Goal: Task Accomplishment & Management: Complete application form

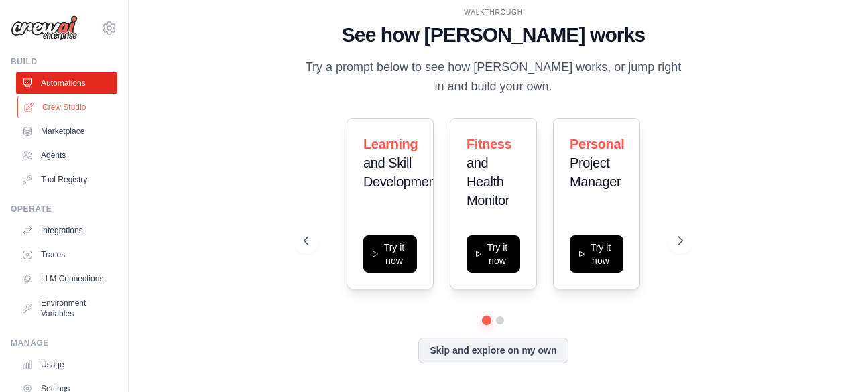
click at [65, 113] on link "Crew Studio" at bounding box center [67, 107] width 101 height 21
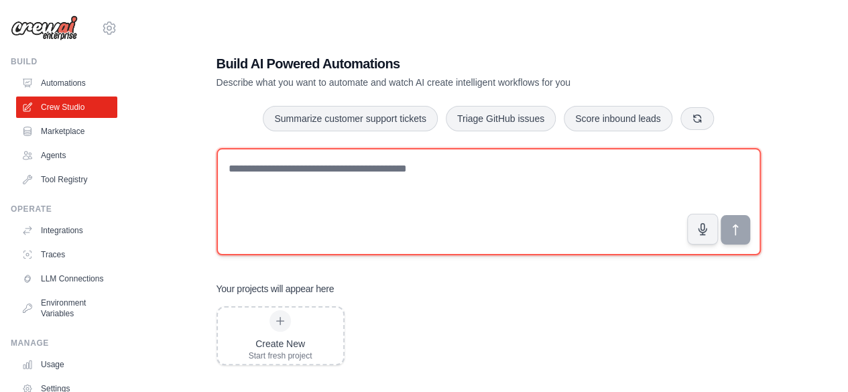
click at [316, 176] on textarea at bounding box center [489, 201] width 544 height 107
paste textarea "**********"
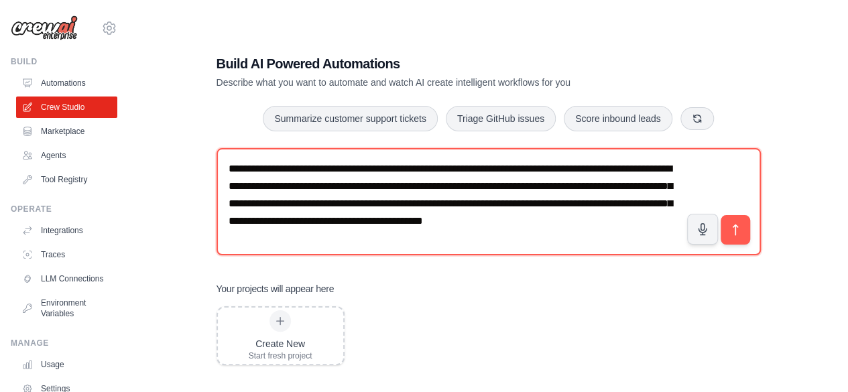
scroll to position [27, 0]
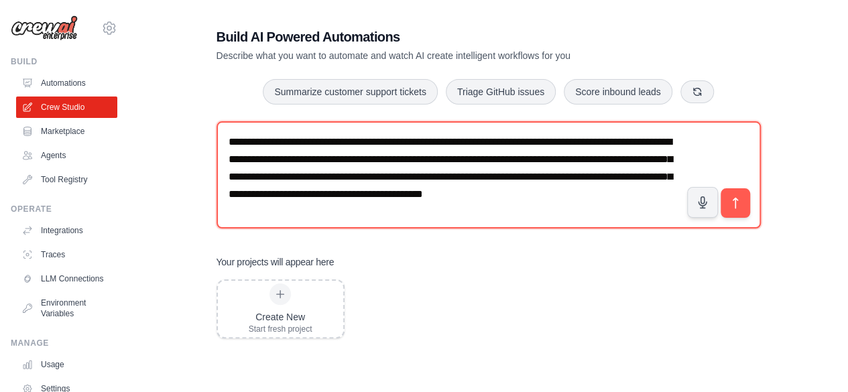
type textarea "**********"
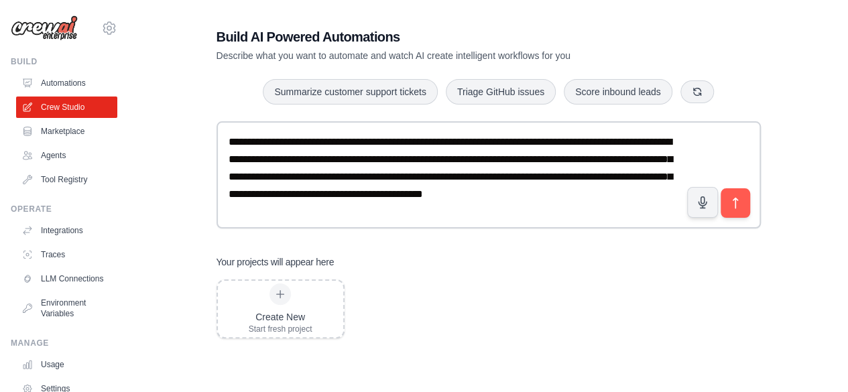
click at [831, 117] on div "**********" at bounding box center [488, 183] width 719 height 392
click at [734, 206] on icon "submit" at bounding box center [735, 203] width 14 height 14
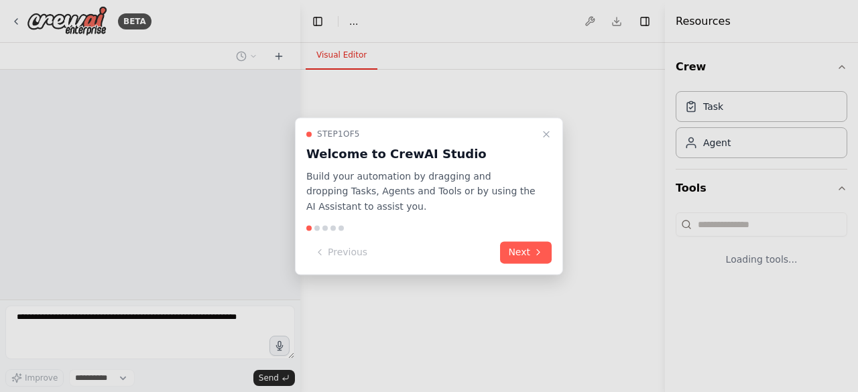
select select "****"
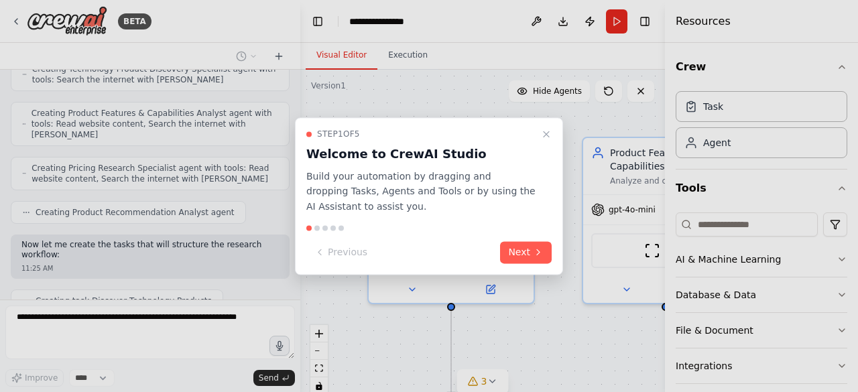
scroll to position [506, 0]
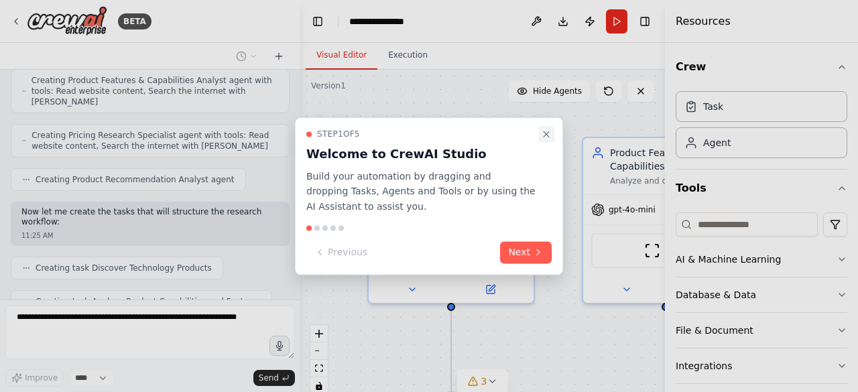
click at [546, 137] on icon "Close walkthrough" at bounding box center [546, 134] width 11 height 11
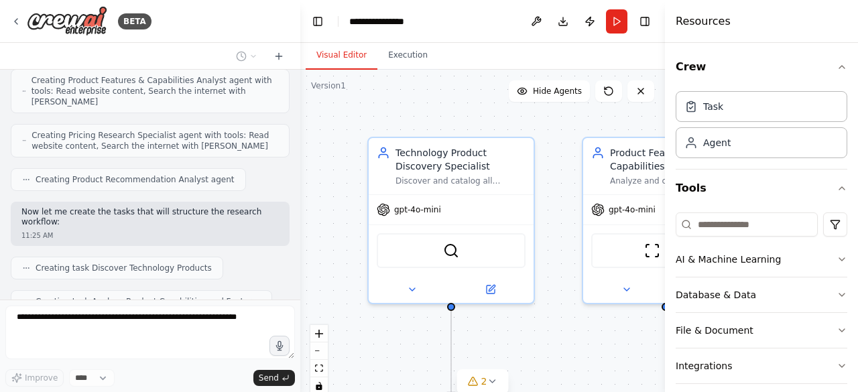
scroll to position [539, 0]
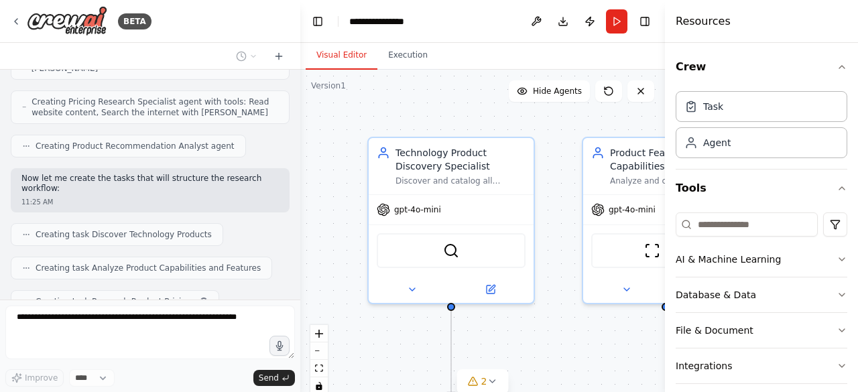
click at [300, 306] on div "BETA I want to research all of the product available for a specific technology.…" at bounding box center [429, 196] width 858 height 392
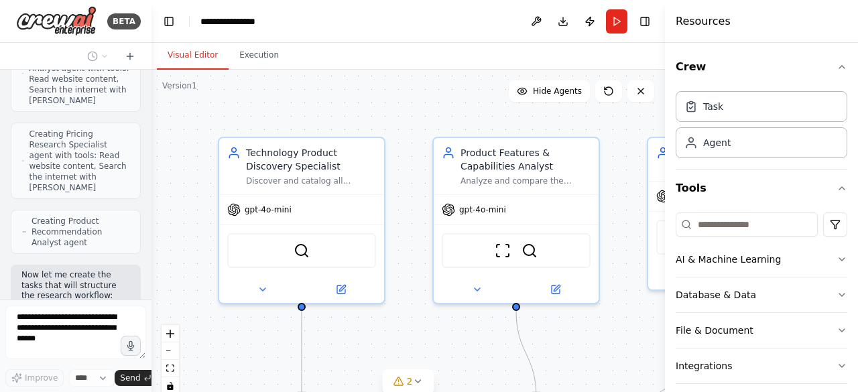
scroll to position [876, 0]
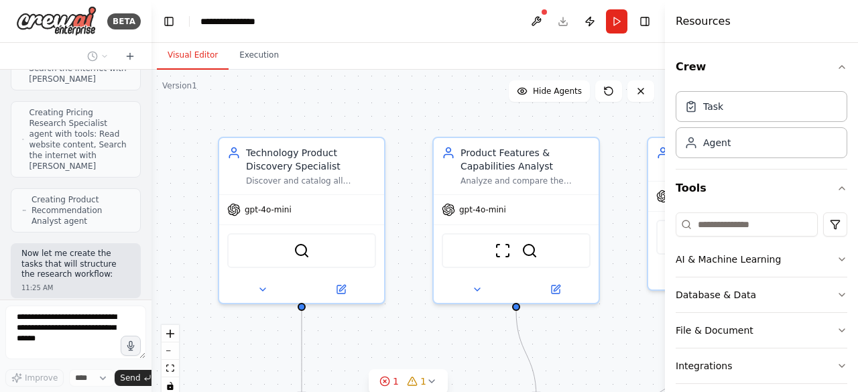
drag, startPoint x: 297, startPoint y: 306, endPoint x: 152, endPoint y: 302, distance: 145.6
click at [152, 302] on div "BETA I want to research all of the product available for a specific technology.…" at bounding box center [429, 196] width 858 height 392
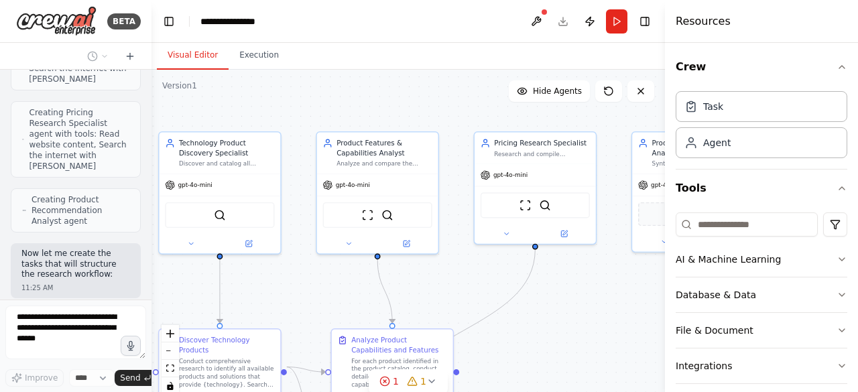
scroll to position [1048, 0]
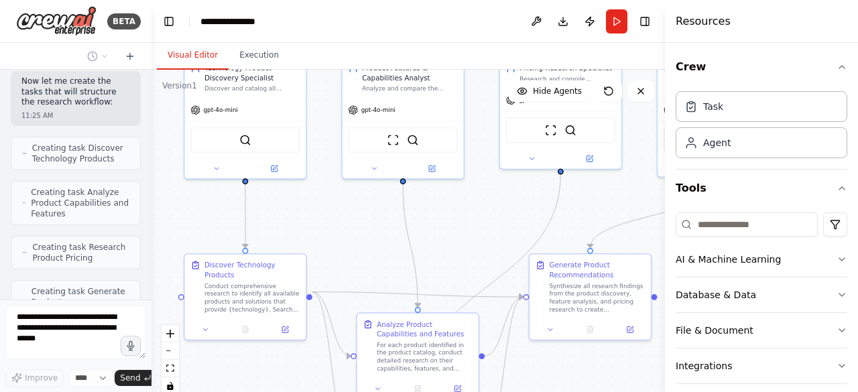
drag, startPoint x: 530, startPoint y: 331, endPoint x: 445, endPoint y: 199, distance: 156.6
click at [445, 199] on div ".deletable-edge-delete-btn { width: 20px; height: 20px; border: 0px solid #ffff…" at bounding box center [409, 237] width 514 height 335
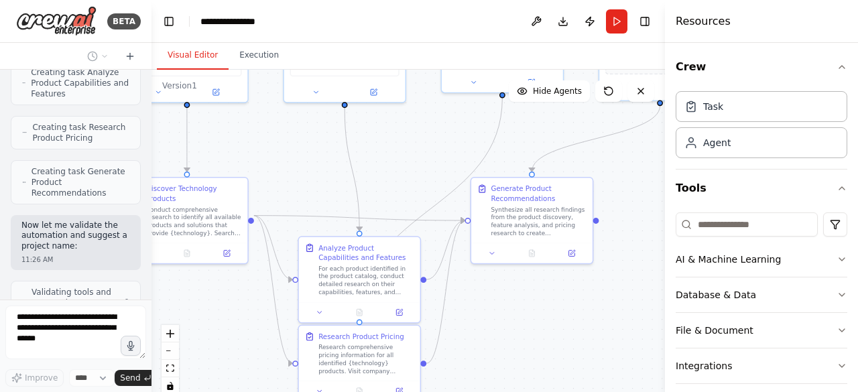
drag, startPoint x: 492, startPoint y: 257, endPoint x: 433, endPoint y: 180, distance: 97.1
click at [433, 180] on div ".deletable-edge-delete-btn { width: 20px; height: 20px; border: 0px solid #ffff…" at bounding box center [409, 237] width 514 height 335
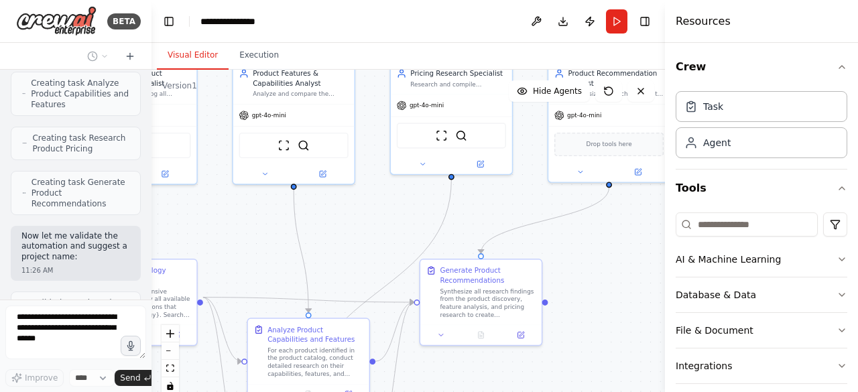
drag, startPoint x: 488, startPoint y: 331, endPoint x: 438, endPoint y: 414, distance: 96.6
click at [438, 392] on html "BETA I want to research all of the product available for a specific technology.…" at bounding box center [429, 196] width 858 height 392
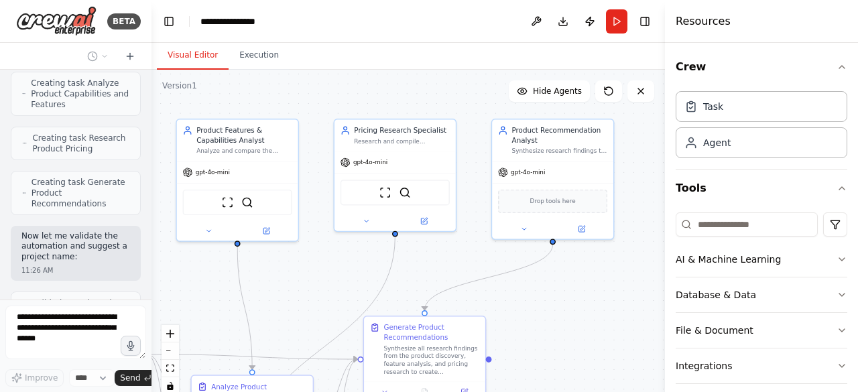
drag, startPoint x: 589, startPoint y: 288, endPoint x: 536, endPoint y: 345, distance: 78.3
click at [536, 345] on div ".deletable-edge-delete-btn { width: 20px; height: 20px; border: 0px solid #ffff…" at bounding box center [409, 237] width 514 height 335
click at [668, 26] on div at bounding box center [667, 196] width 5 height 392
click at [668, 27] on div at bounding box center [667, 196] width 5 height 392
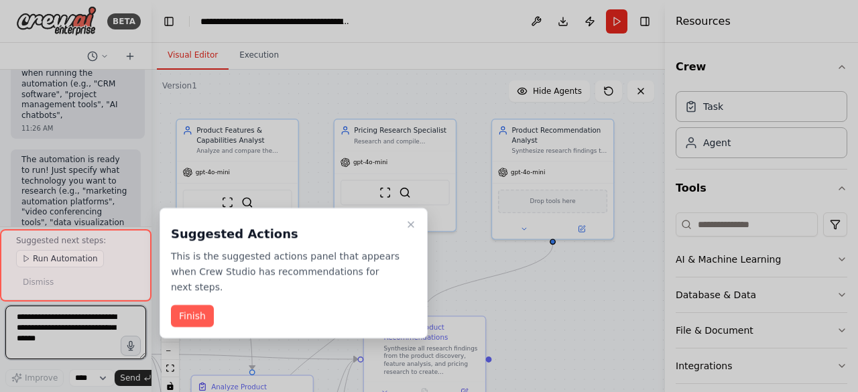
scroll to position [2312, 0]
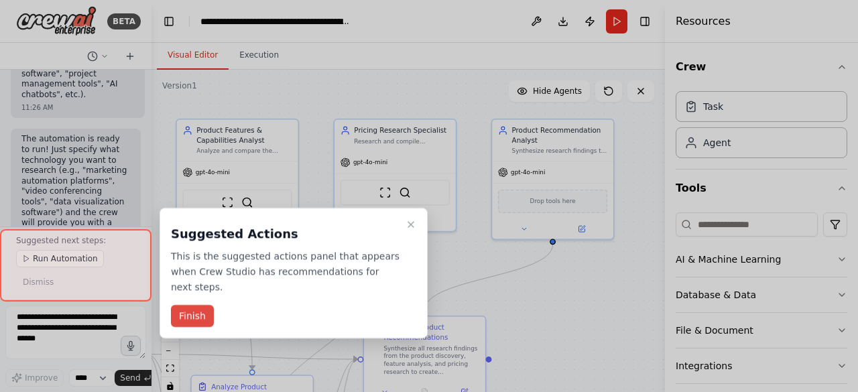
click at [189, 305] on button "Finish" at bounding box center [192, 316] width 43 height 22
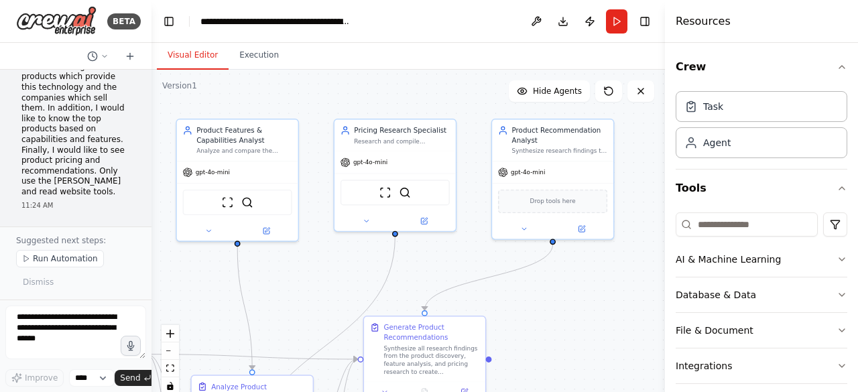
scroll to position [55, 0]
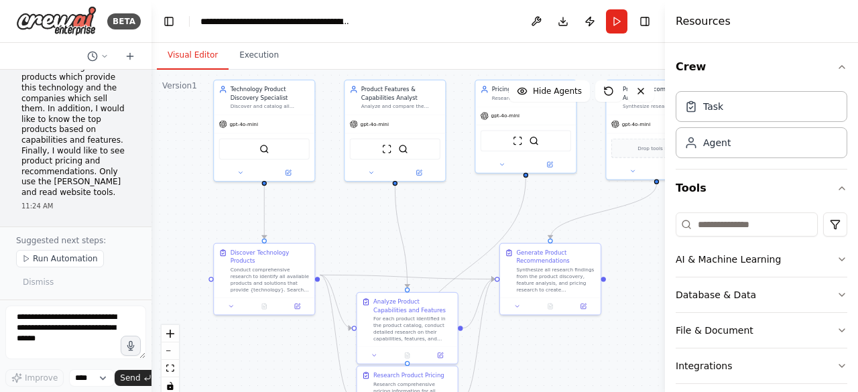
drag, startPoint x: 316, startPoint y: 297, endPoint x: 421, endPoint y: 227, distance: 125.7
click at [421, 227] on div ".deletable-edge-delete-btn { width: 20px; height: 20px; border: 0px solid #ffff…" at bounding box center [409, 237] width 514 height 335
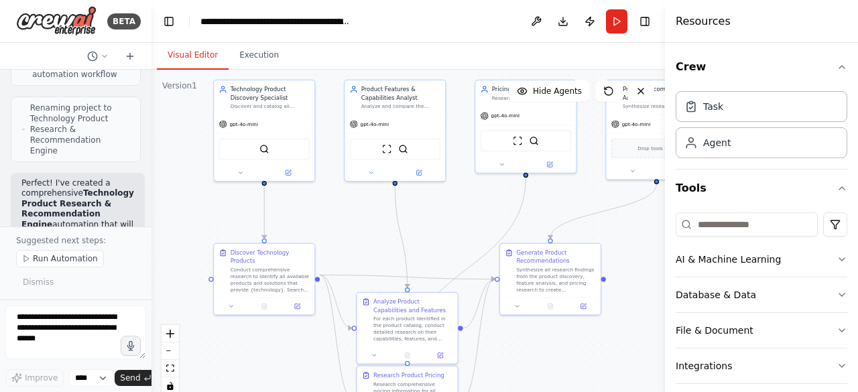
scroll to position [1401, 0]
click at [268, 52] on button "Execution" at bounding box center [259, 56] width 61 height 28
click at [182, 59] on button "Visual Editor" at bounding box center [193, 56] width 72 height 28
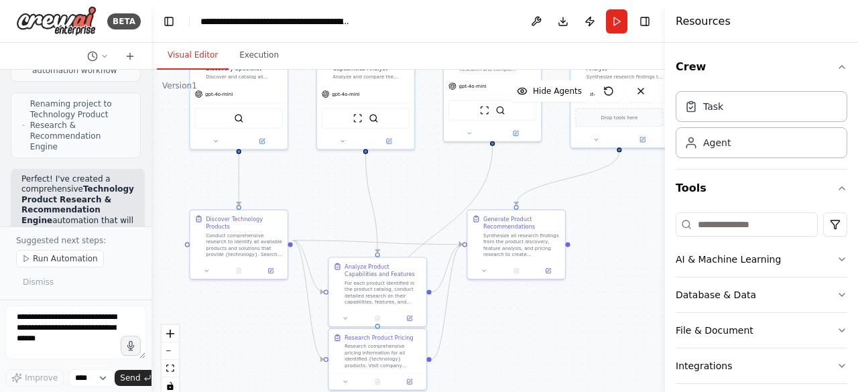
drag, startPoint x: 333, startPoint y: 213, endPoint x: 306, endPoint y: 180, distance: 42.3
click at [306, 180] on div ".deletable-edge-delete-btn { width: 20px; height: 20px; border: 0px solid #ffff…" at bounding box center [409, 237] width 514 height 335
click at [243, 239] on div "Conduct comprehensive research to identify all available products and solutions…" at bounding box center [244, 243] width 77 height 25
click at [273, 265] on button at bounding box center [270, 269] width 27 height 9
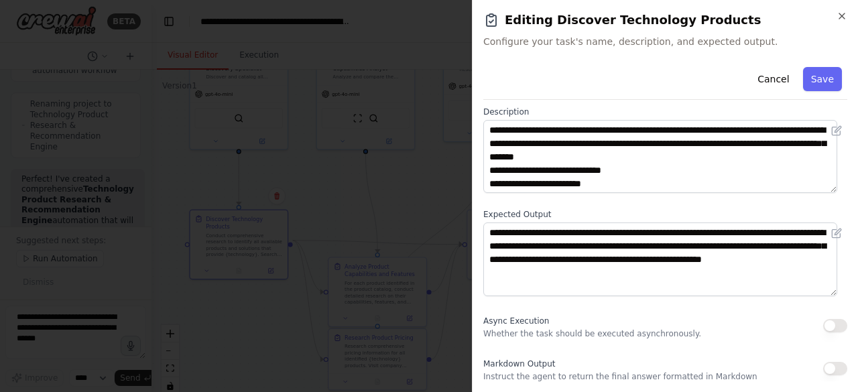
scroll to position [0, 0]
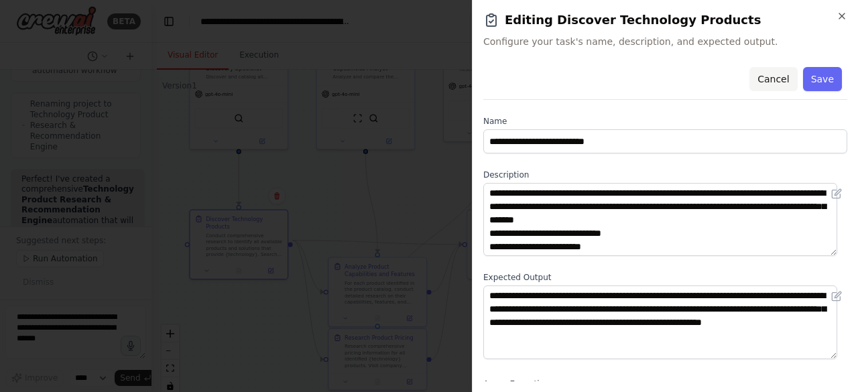
click at [764, 83] on button "Cancel" at bounding box center [774, 79] width 48 height 24
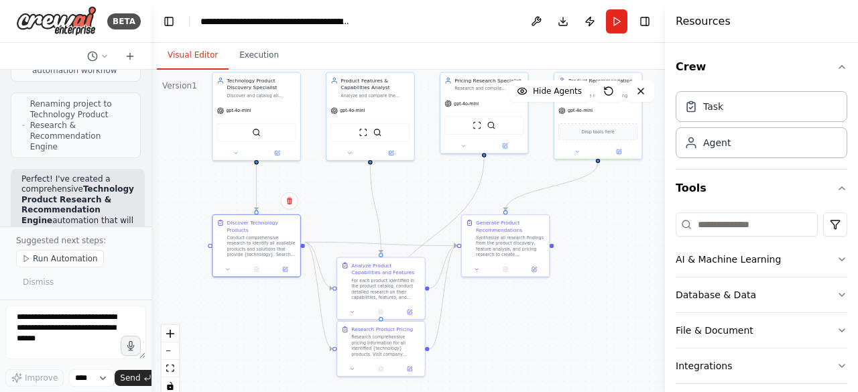
click at [78, 264] on span "Run Automation" at bounding box center [65, 258] width 65 height 11
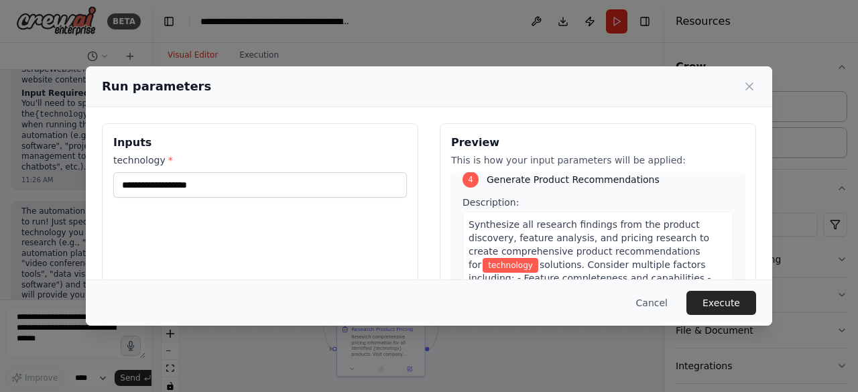
scroll to position [1046, 0]
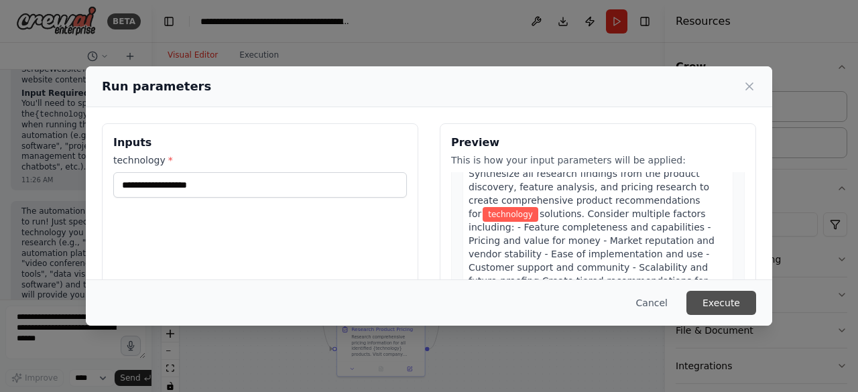
click at [738, 300] on button "Execute" at bounding box center [722, 303] width 70 height 24
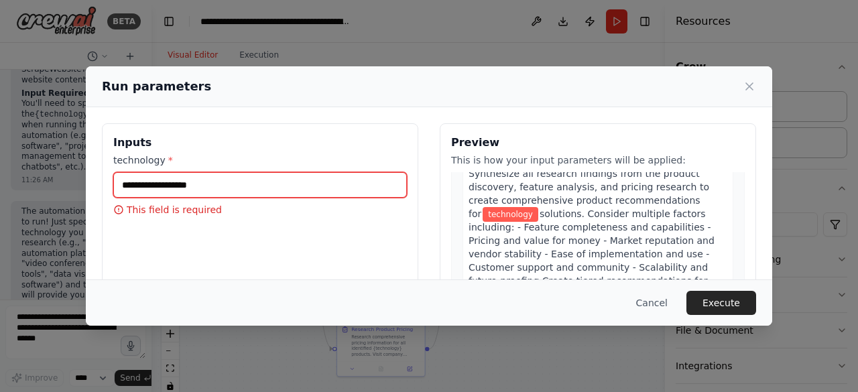
click at [354, 183] on input "technology *" at bounding box center [260, 184] width 294 height 25
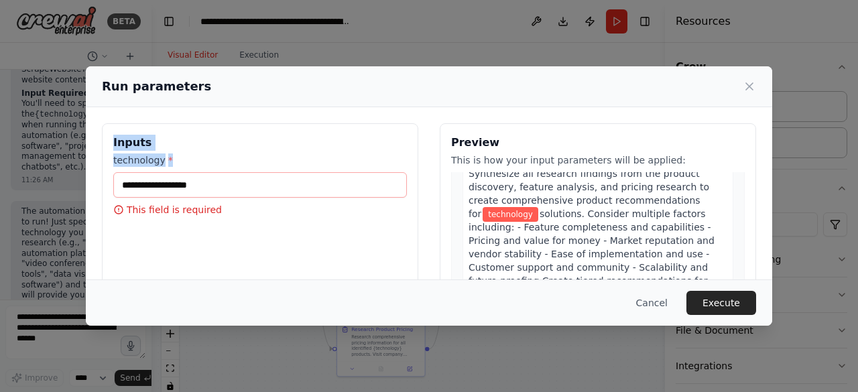
drag, startPoint x: 368, startPoint y: 82, endPoint x: 388, endPoint y: 154, distance: 74.3
click at [388, 154] on div "Run parameters Inputs technology * This field is required Preview This is how y…" at bounding box center [429, 195] width 687 height 259
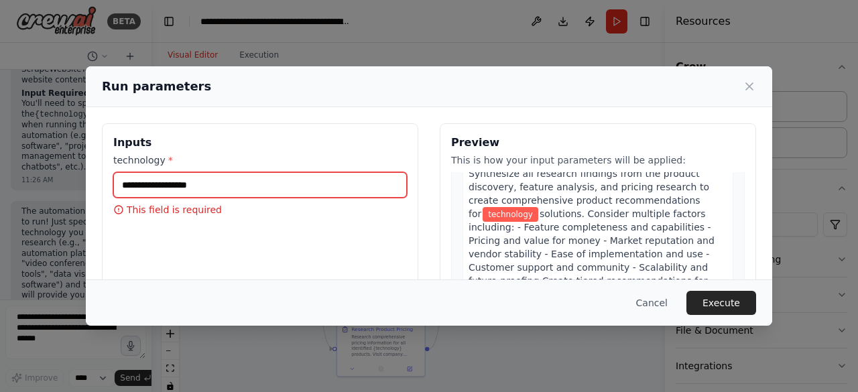
click at [255, 183] on input "technology *" at bounding box center [260, 184] width 294 height 25
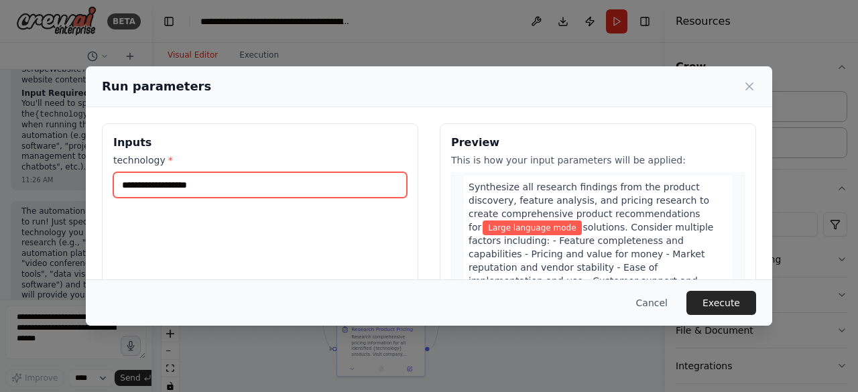
scroll to position [1059, 0]
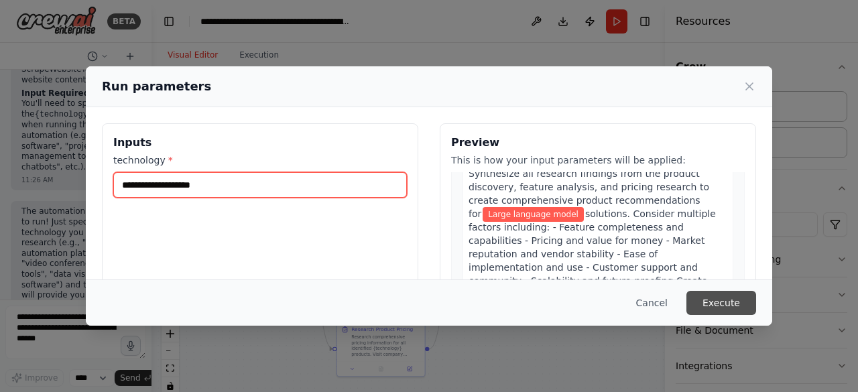
type input "**********"
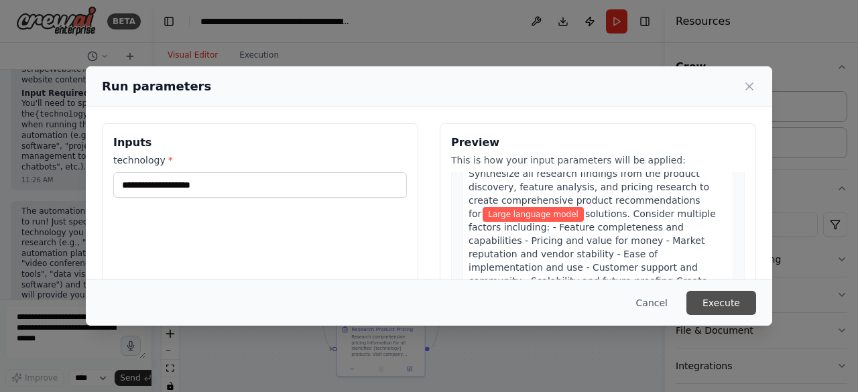
click at [715, 301] on button "Execute" at bounding box center [722, 303] width 70 height 24
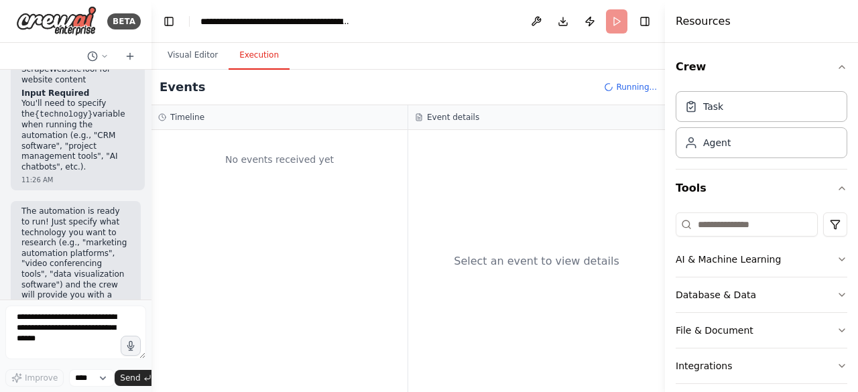
click at [262, 60] on button "Execution" at bounding box center [259, 56] width 61 height 28
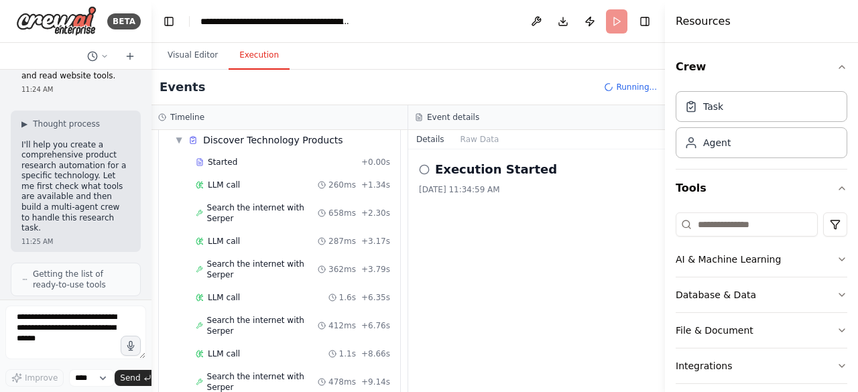
scroll to position [0, 0]
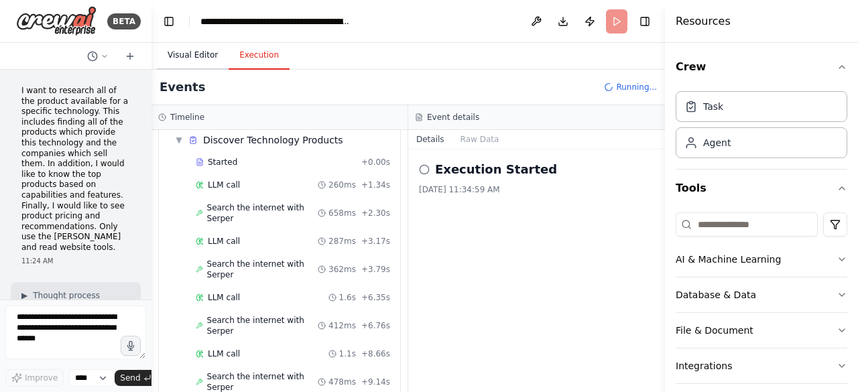
click at [188, 53] on button "Visual Editor" at bounding box center [193, 56] width 72 height 28
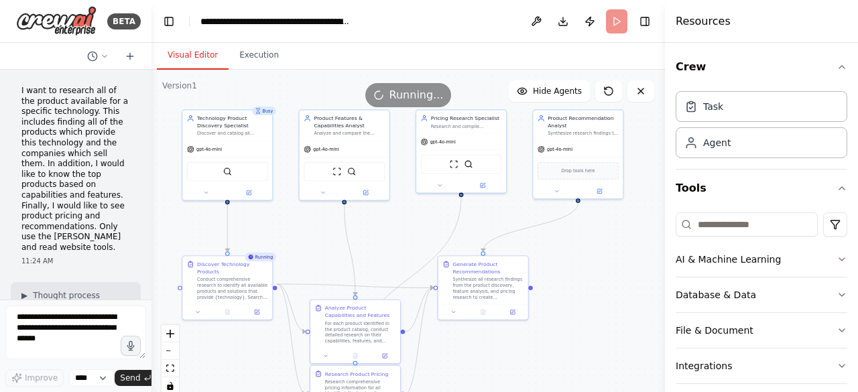
drag, startPoint x: 388, startPoint y: 188, endPoint x: 361, endPoint y: 229, distance: 48.9
click at [361, 229] on div ".deletable-edge-delete-btn { width: 20px; height: 20px; border: 0px solid #ffff…" at bounding box center [409, 237] width 514 height 335
click at [837, 257] on icon "button" at bounding box center [842, 259] width 11 height 11
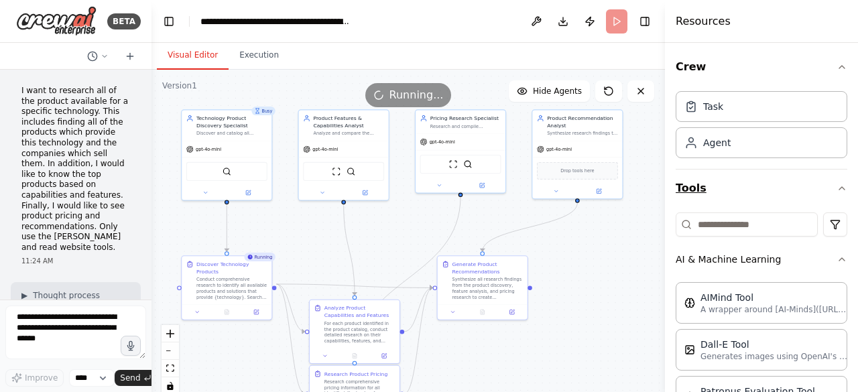
click at [837, 184] on icon "button" at bounding box center [842, 188] width 11 height 11
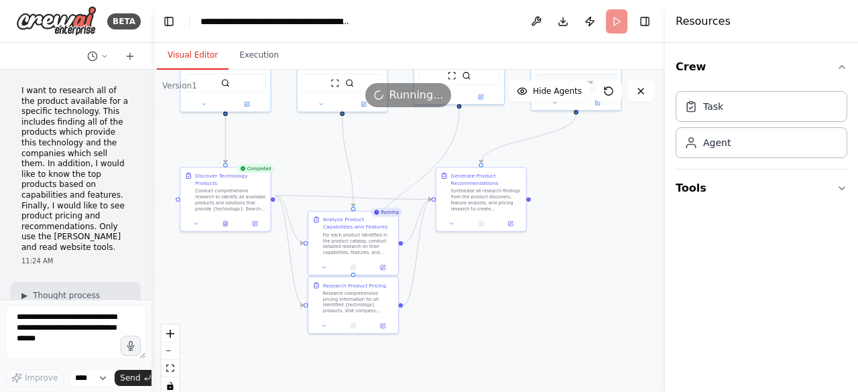
drag, startPoint x: 579, startPoint y: 284, endPoint x: 577, endPoint y: 195, distance: 89.2
click at [577, 195] on div ".deletable-edge-delete-btn { width: 20px; height: 20px; border: 0px solid #ffff…" at bounding box center [409, 237] width 514 height 335
click at [349, 304] on div "Research comprehensive pricing information for all identified {technology} prod…" at bounding box center [357, 299] width 71 height 23
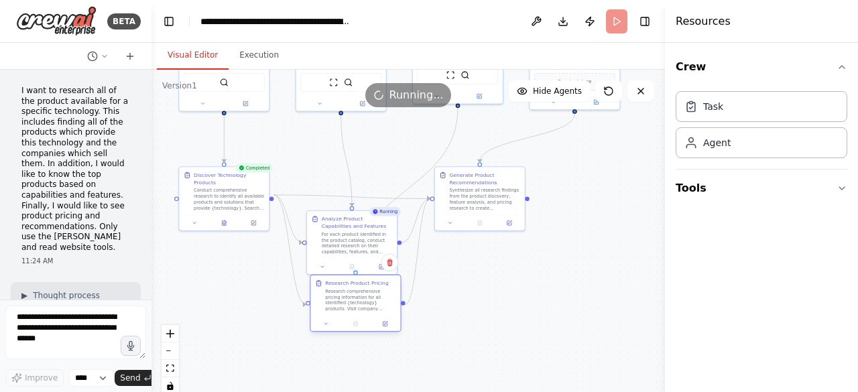
click at [349, 304] on div "Research comprehensive pricing information for all identified {technology} prod…" at bounding box center [360, 299] width 71 height 23
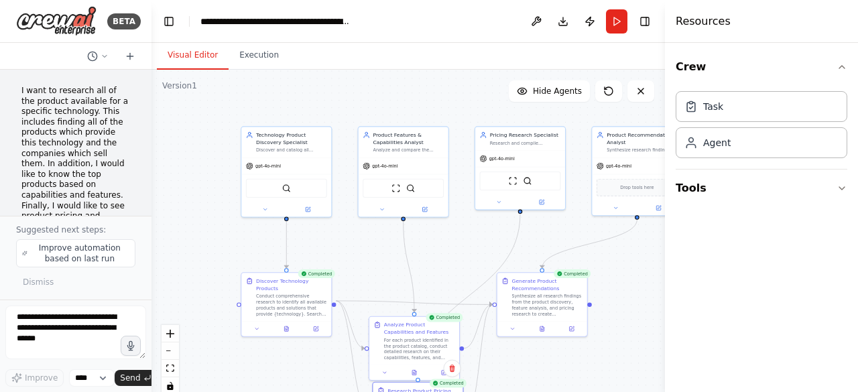
drag, startPoint x: 505, startPoint y: 249, endPoint x: 567, endPoint y: 355, distance: 122.9
click at [567, 355] on div ".deletable-edge-delete-btn { width: 20px; height: 20px; border: 0px solid #ffff…" at bounding box center [409, 237] width 514 height 335
click at [311, 152] on div "Discover and catalog all available products and solutions that provide {technol…" at bounding box center [291, 149] width 71 height 6
click at [310, 212] on button at bounding box center [308, 208] width 42 height 9
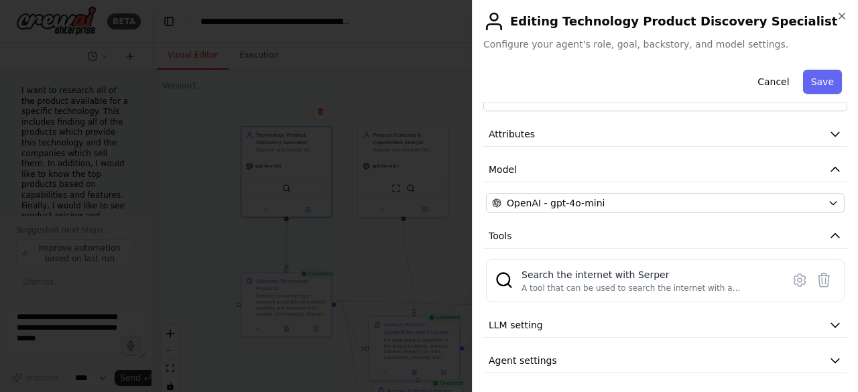
scroll to position [40, 0]
click at [609, 327] on button "LLM setting" at bounding box center [665, 325] width 364 height 25
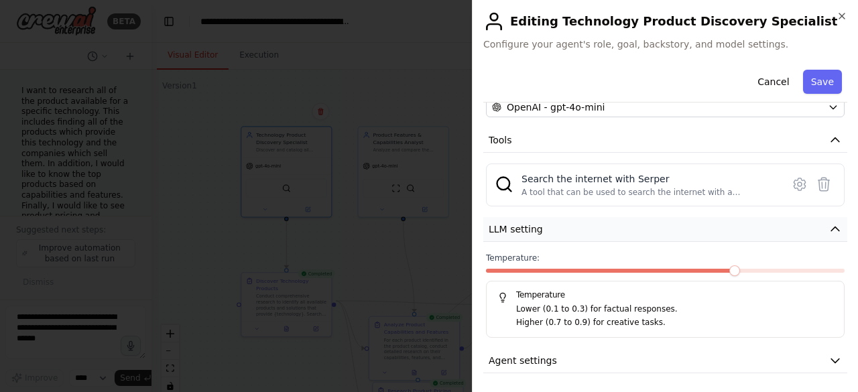
scroll to position [135, 0]
click at [601, 356] on button "Agent settings" at bounding box center [665, 361] width 364 height 25
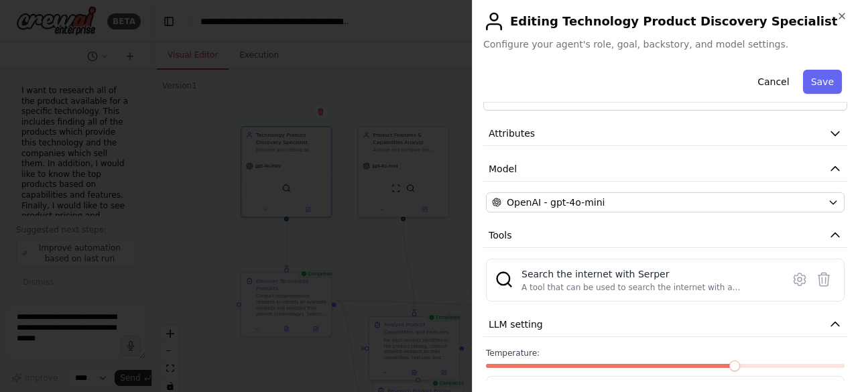
scroll to position [44, 0]
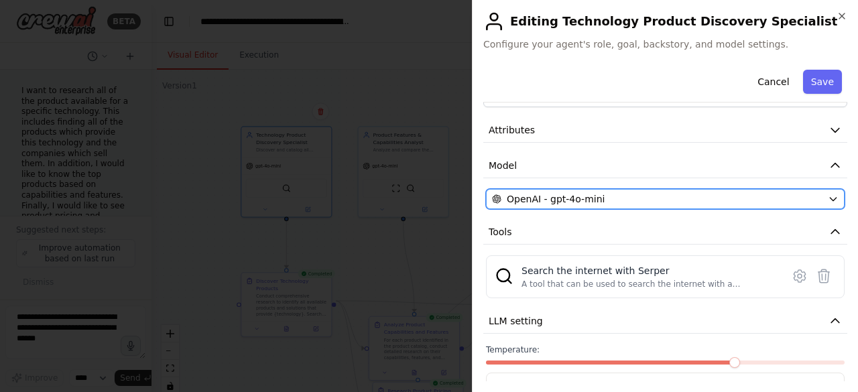
click at [789, 200] on div "OpenAI - gpt-4o-mini" at bounding box center [657, 198] width 331 height 13
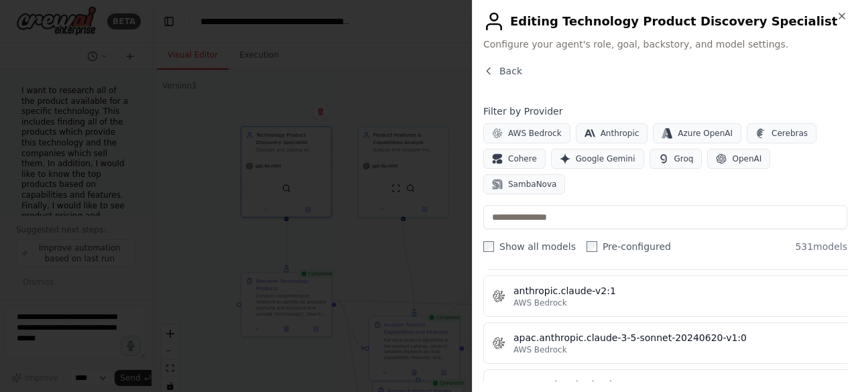
scroll to position [1409, 0]
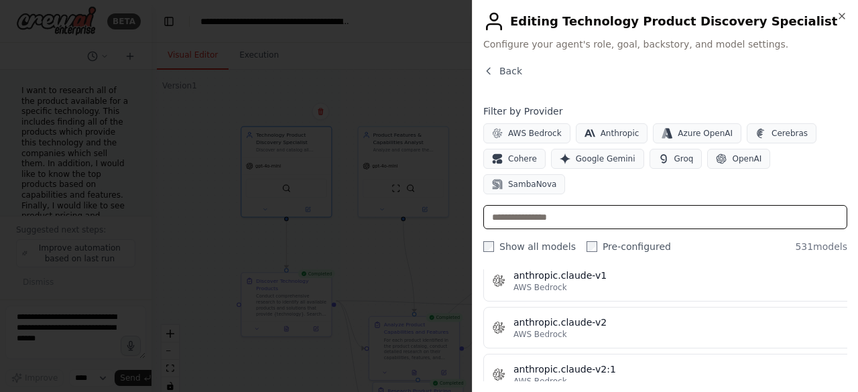
click at [571, 205] on input "text" at bounding box center [665, 217] width 364 height 24
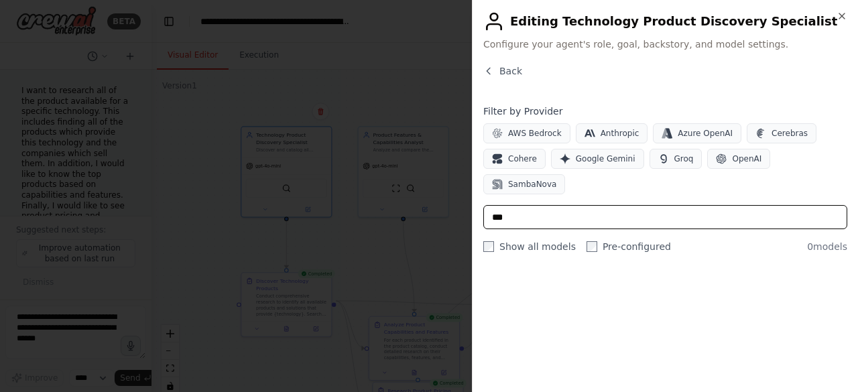
scroll to position [0, 0]
type input "*"
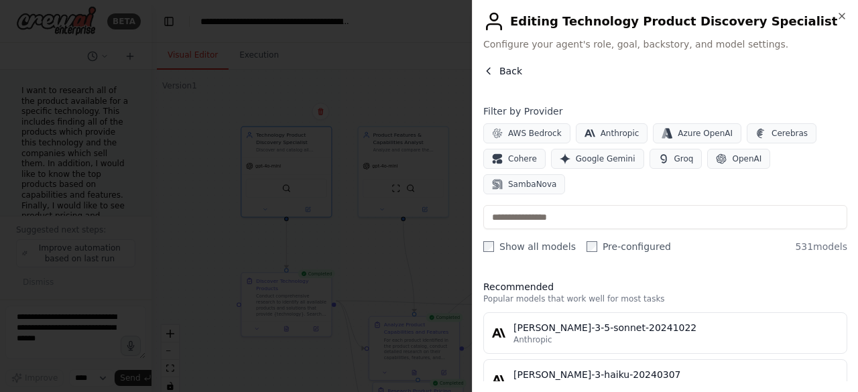
click at [498, 76] on button "Back" at bounding box center [502, 70] width 39 height 13
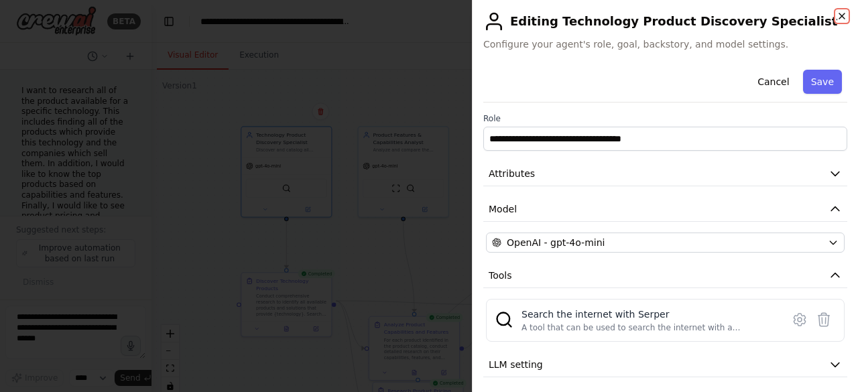
click at [839, 18] on icon "button" at bounding box center [842, 16] width 11 height 11
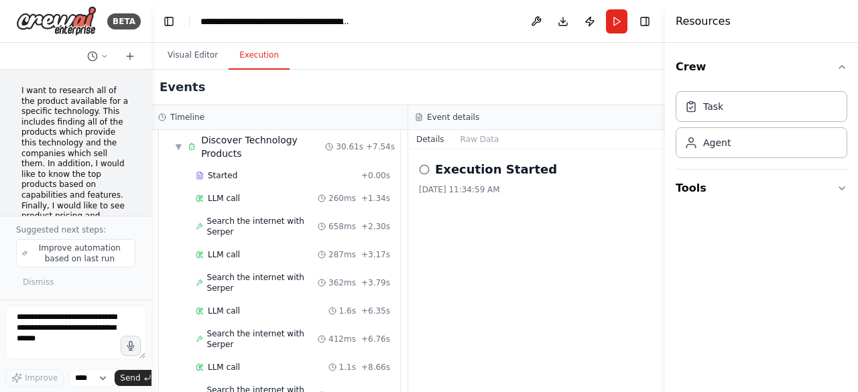
click at [251, 67] on button "Execution" at bounding box center [259, 56] width 61 height 28
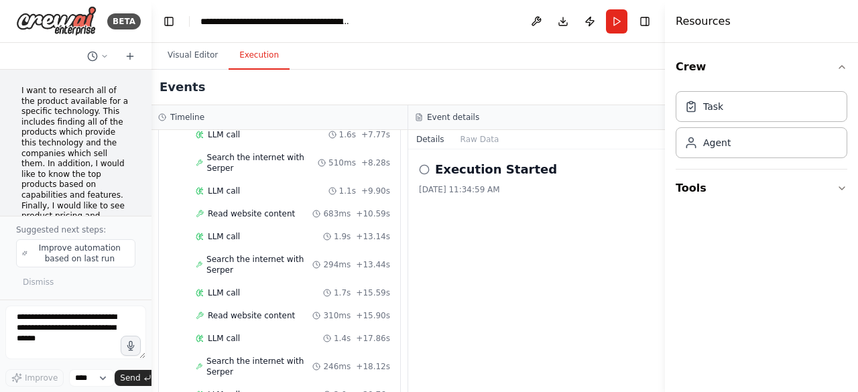
scroll to position [597, 0]
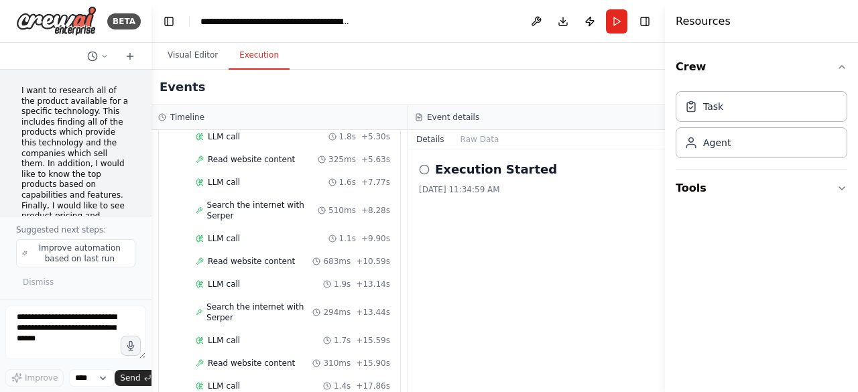
click at [424, 171] on icon at bounding box center [424, 169] width 11 height 11
click at [726, 187] on button "Tools" at bounding box center [762, 189] width 172 height 38
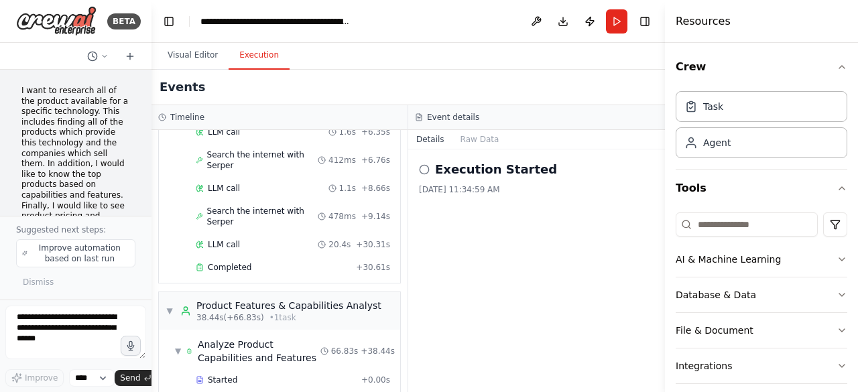
scroll to position [0, 0]
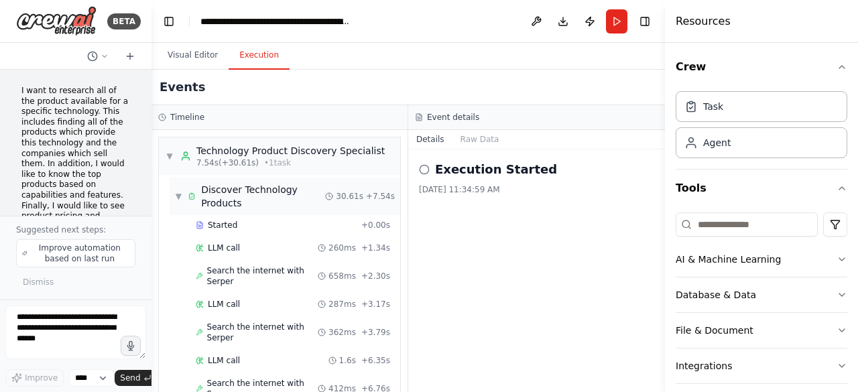
click at [180, 192] on span "▼" at bounding box center [178, 196] width 7 height 11
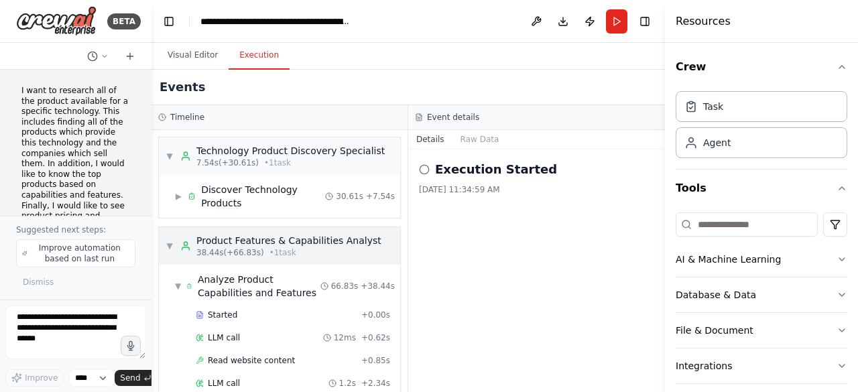
click at [172, 243] on span "▼" at bounding box center [170, 246] width 8 height 11
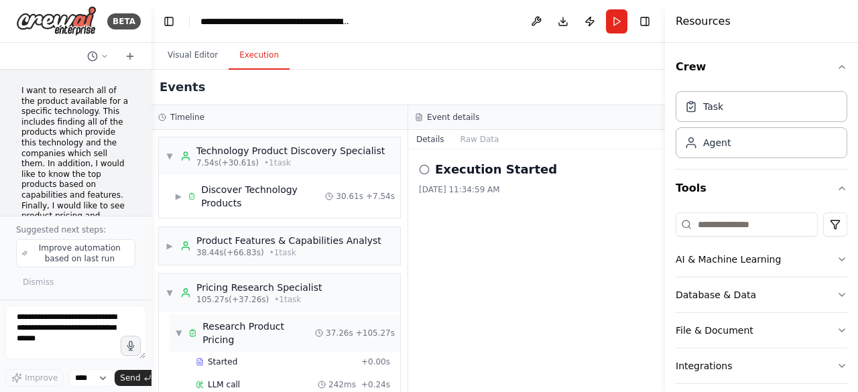
click at [176, 328] on span "▼" at bounding box center [179, 333] width 8 height 11
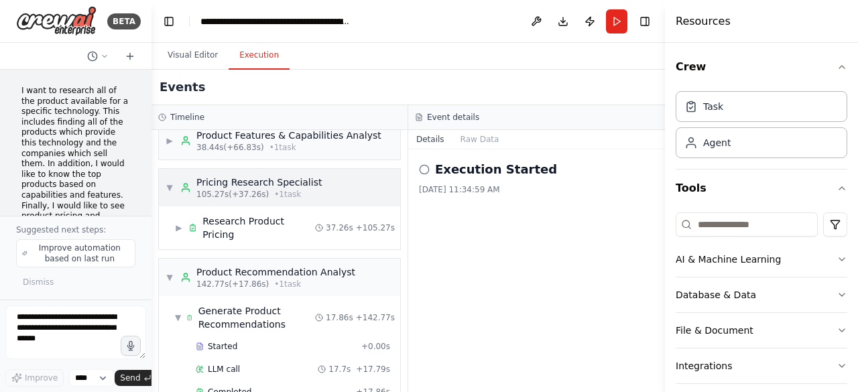
scroll to position [119, 0]
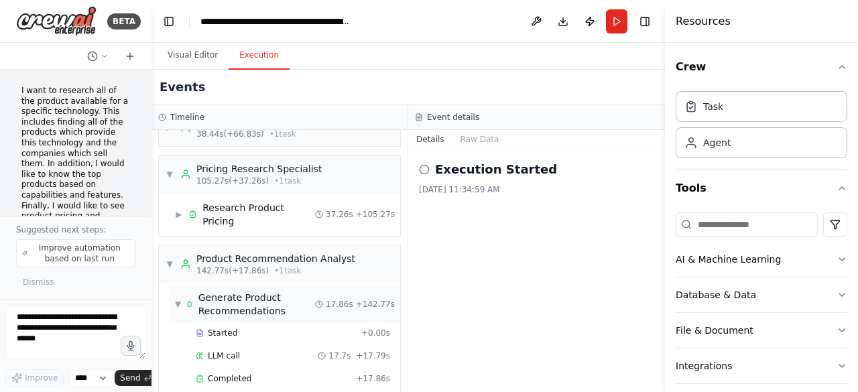
click at [181, 299] on span "▼" at bounding box center [178, 304] width 6 height 11
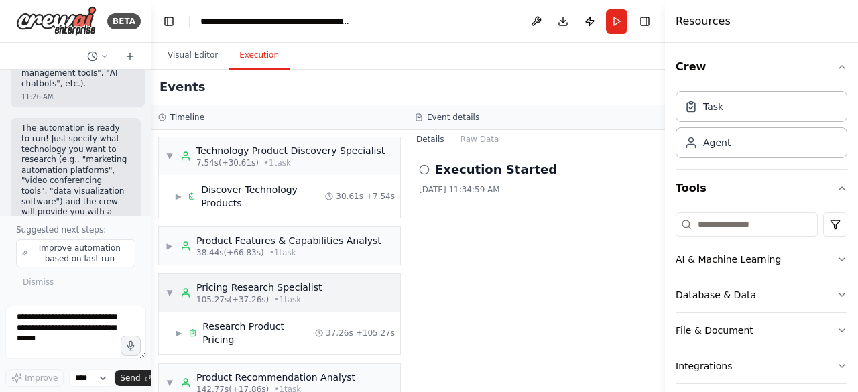
scroll to position [52, 0]
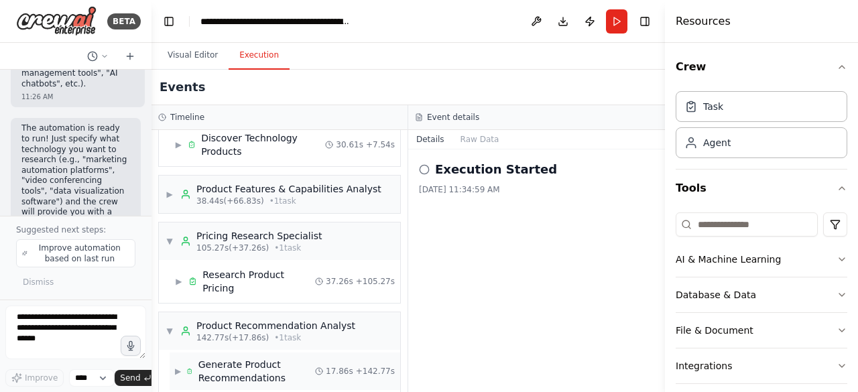
click at [232, 358] on div "Generate Product Recommendations" at bounding box center [256, 371] width 117 height 27
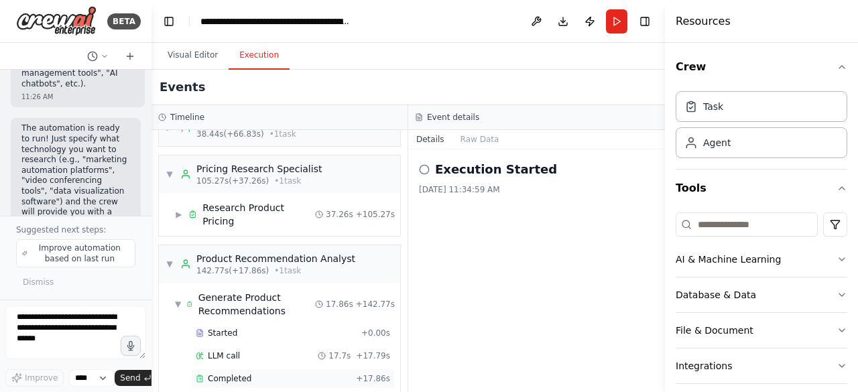
click at [234, 373] on span "Completed" at bounding box center [230, 378] width 44 height 11
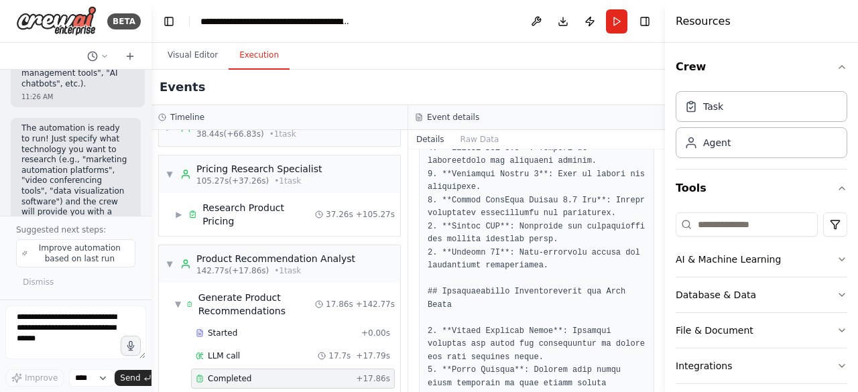
scroll to position [2220, 0]
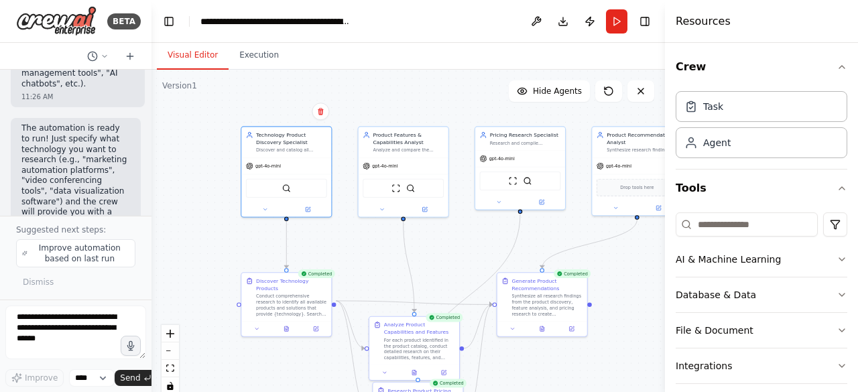
click at [180, 56] on button "Visual Editor" at bounding box center [193, 56] width 72 height 28
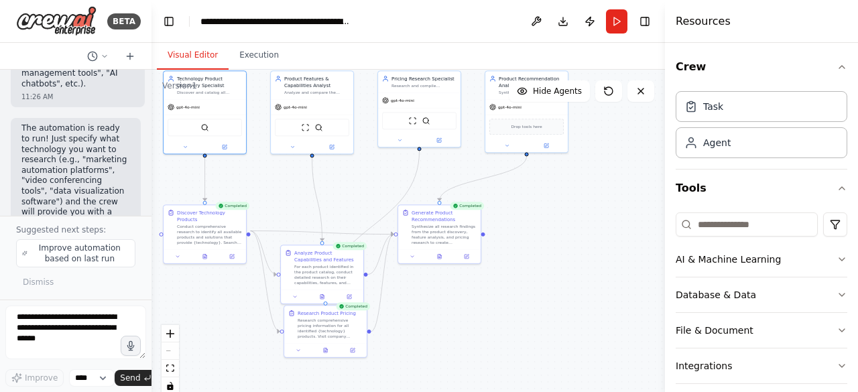
drag, startPoint x: 436, startPoint y: 254, endPoint x: 329, endPoint y: 217, distance: 113.0
click at [329, 217] on div ".deletable-edge-delete-btn { width: 20px; height: 20px; border: 0px solid #ffff…" at bounding box center [409, 237] width 514 height 335
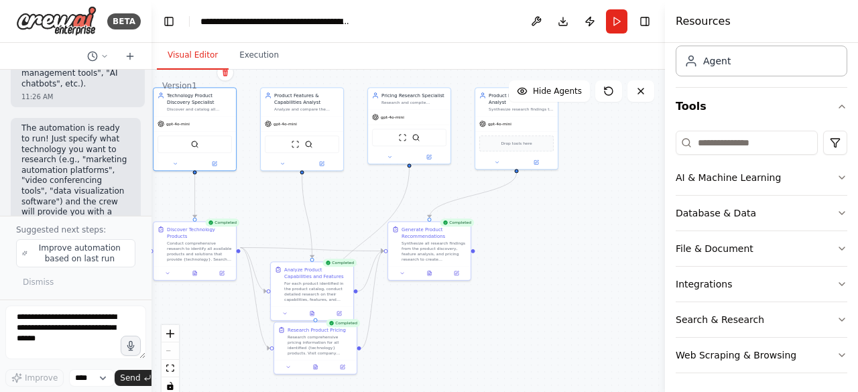
scroll to position [0, 0]
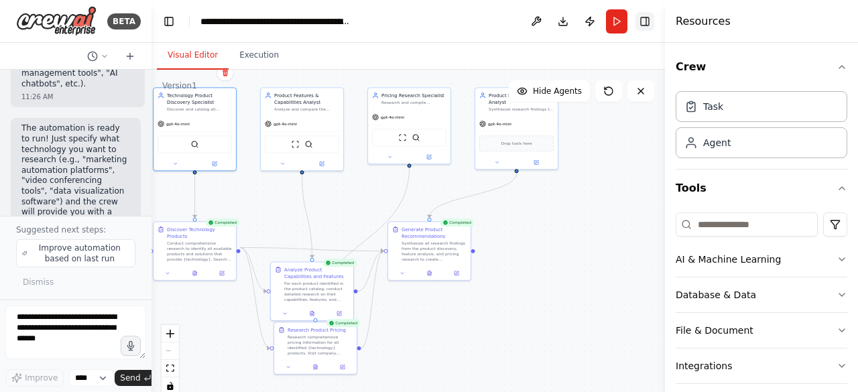
click at [648, 21] on button "Toggle Right Sidebar" at bounding box center [645, 21] width 19 height 19
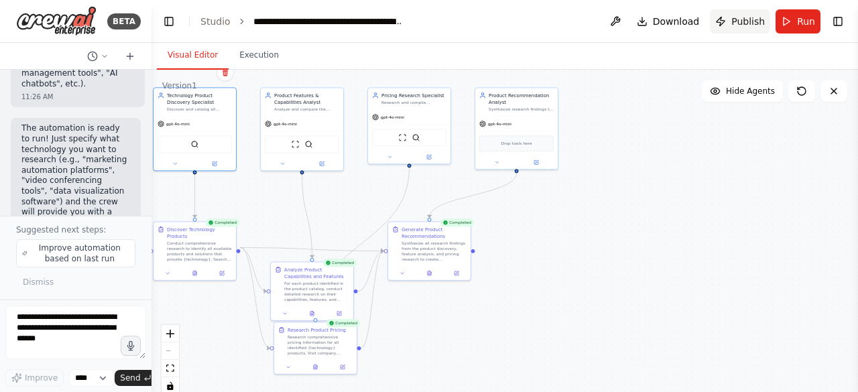
click at [756, 26] on span "Publish" at bounding box center [749, 21] width 34 height 13
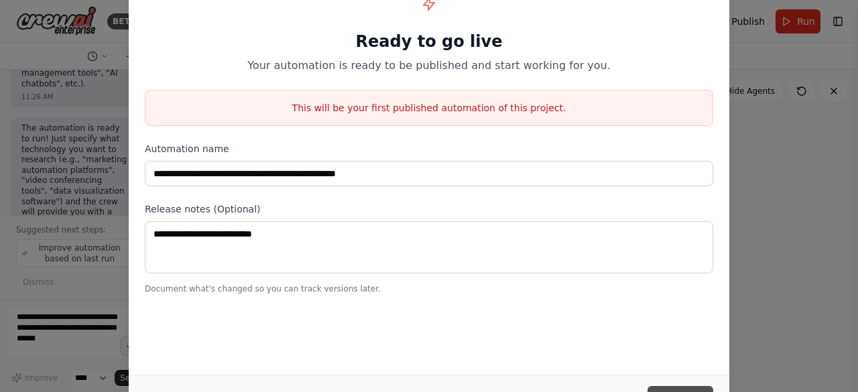
click at [675, 387] on button "Publish" at bounding box center [681, 398] width 66 height 24
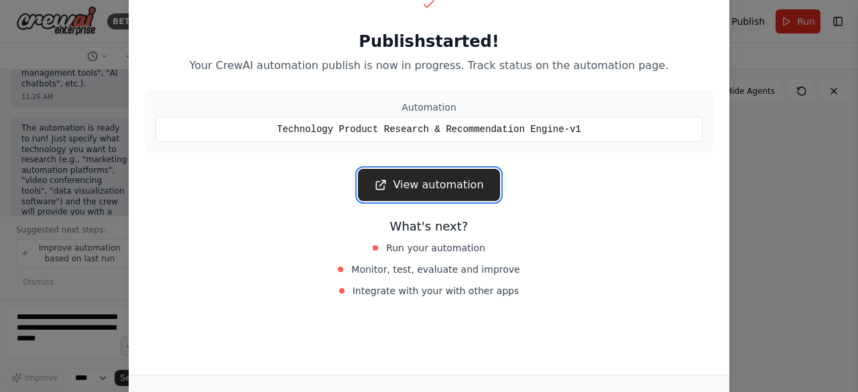
click at [445, 178] on link "View automation" at bounding box center [428, 185] width 141 height 32
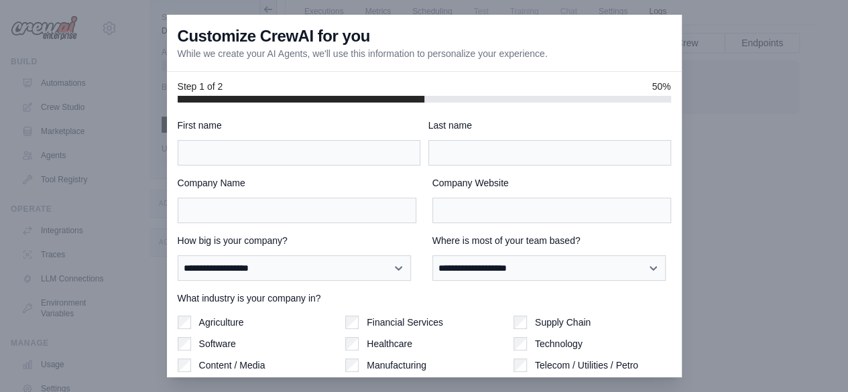
scroll to position [109, 0]
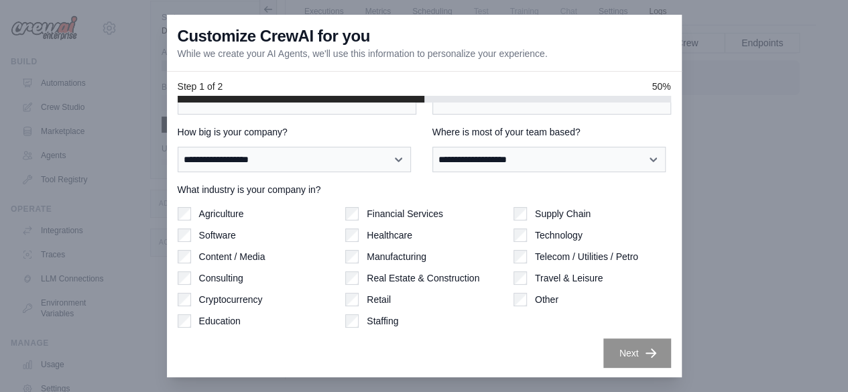
click at [139, 160] on div at bounding box center [424, 196] width 848 height 392
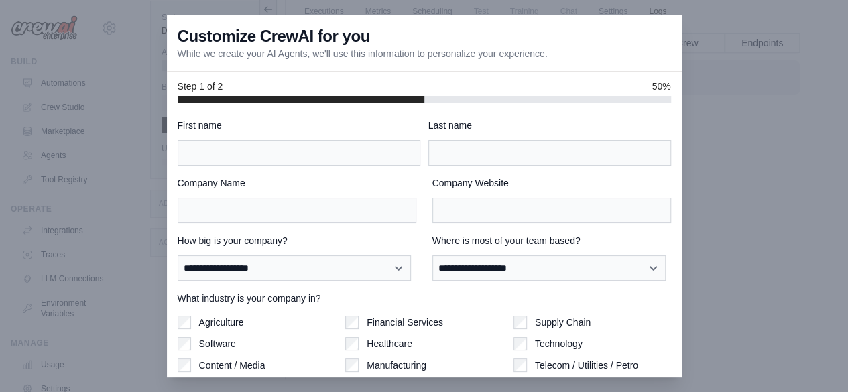
click at [153, 156] on div at bounding box center [424, 196] width 848 height 392
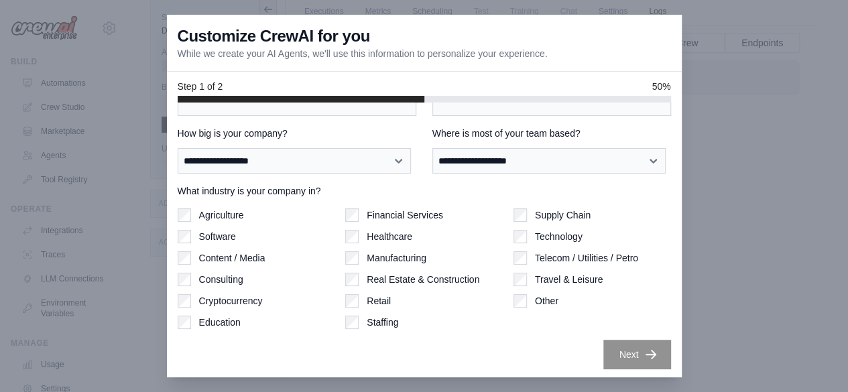
scroll to position [109, 0]
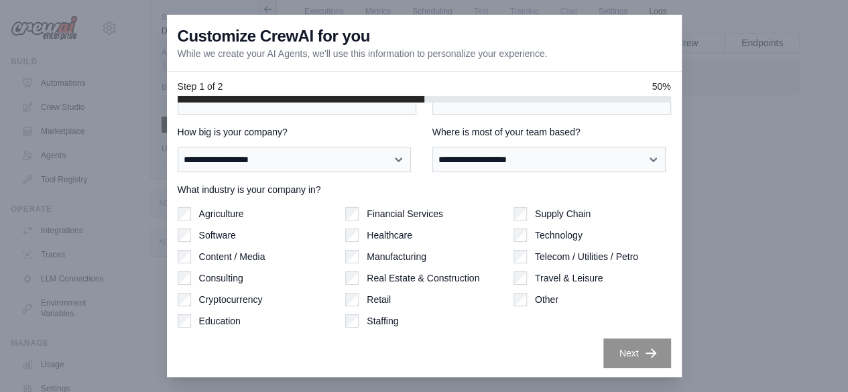
click at [229, 211] on label "Agriculture" at bounding box center [221, 213] width 45 height 13
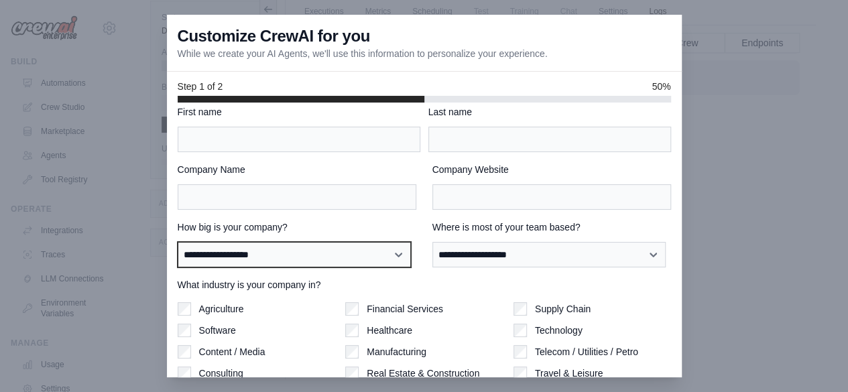
click at [353, 253] on select "**********" at bounding box center [294, 254] width 233 height 25
select select "**********"
click at [178, 242] on select "**********" at bounding box center [294, 254] width 233 height 25
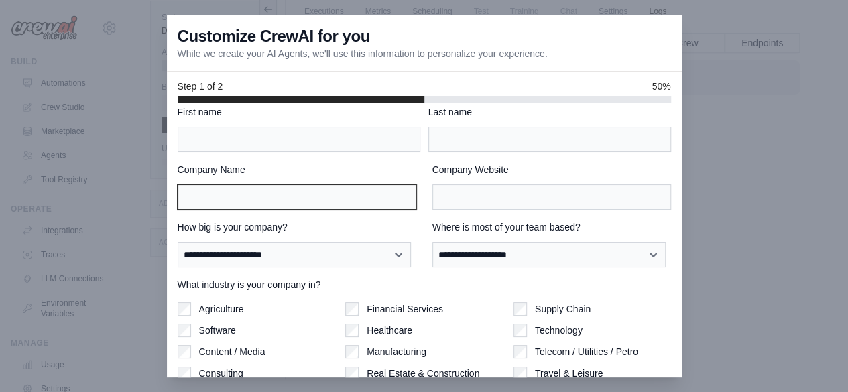
click at [310, 198] on input "Company Name" at bounding box center [297, 196] width 239 height 25
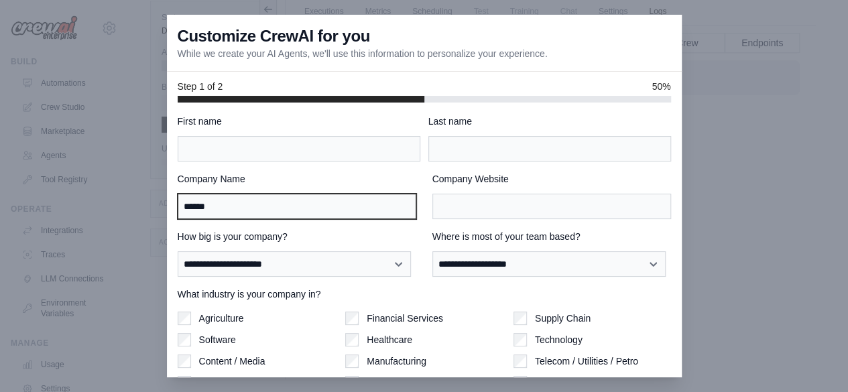
scroll to position [3, 0]
type input "******"
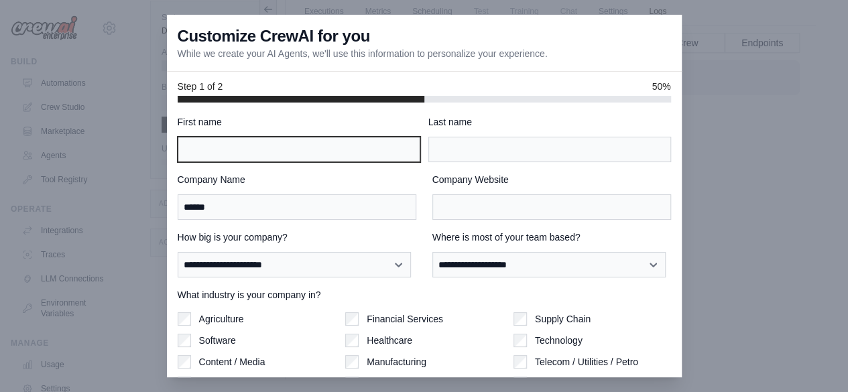
click at [272, 143] on input "First name" at bounding box center [299, 149] width 243 height 25
type input "*****"
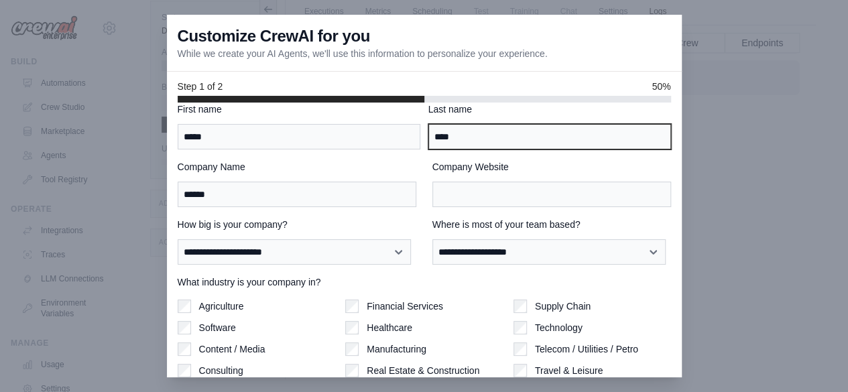
scroll to position [12, 0]
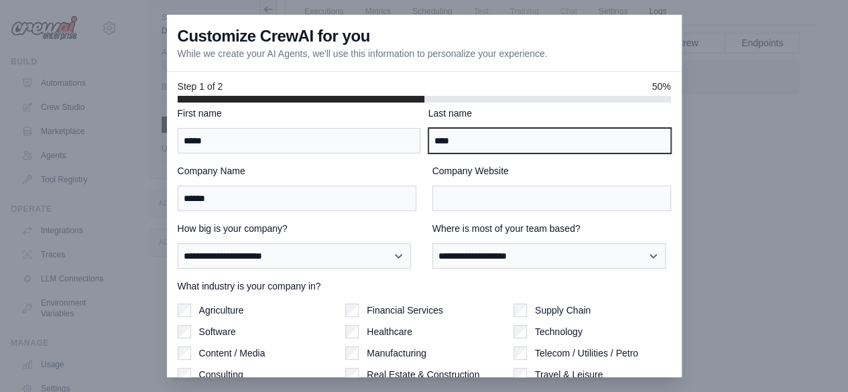
type input "****"
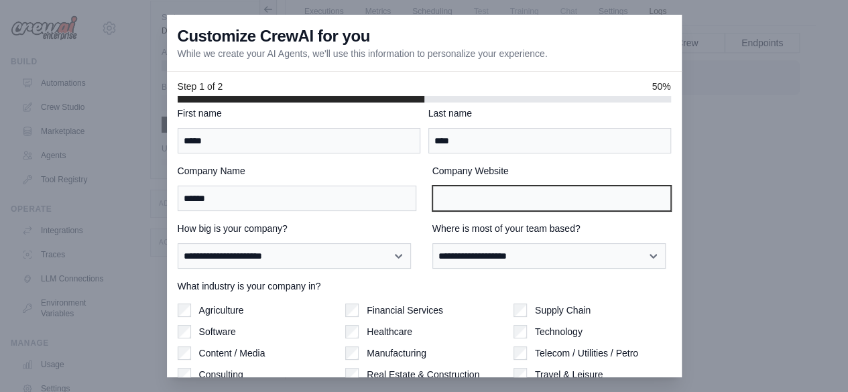
click at [457, 192] on input "Company Website" at bounding box center [551, 198] width 239 height 25
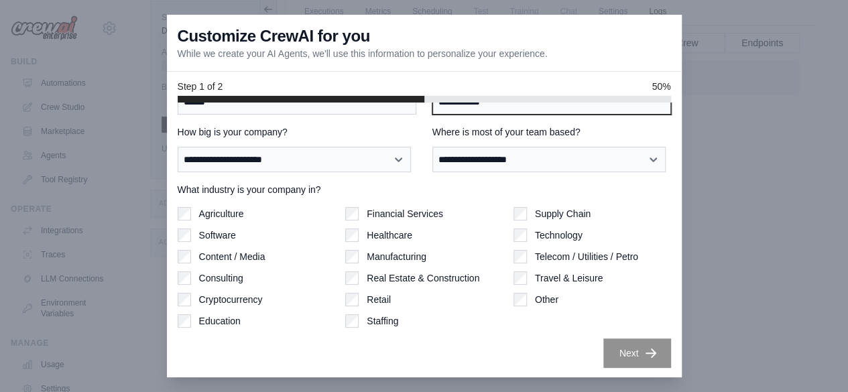
type input "**********"
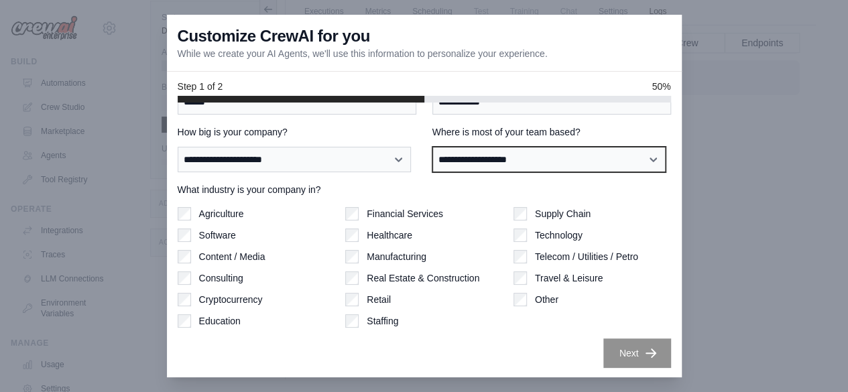
click at [505, 161] on select "**********" at bounding box center [548, 159] width 233 height 25
select select "******"
click at [432, 147] on select "**********" at bounding box center [548, 159] width 233 height 25
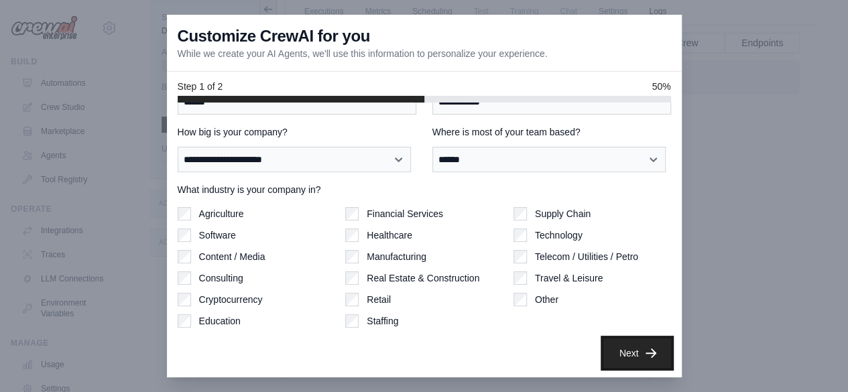
click at [632, 357] on button "Next" at bounding box center [637, 354] width 68 height 30
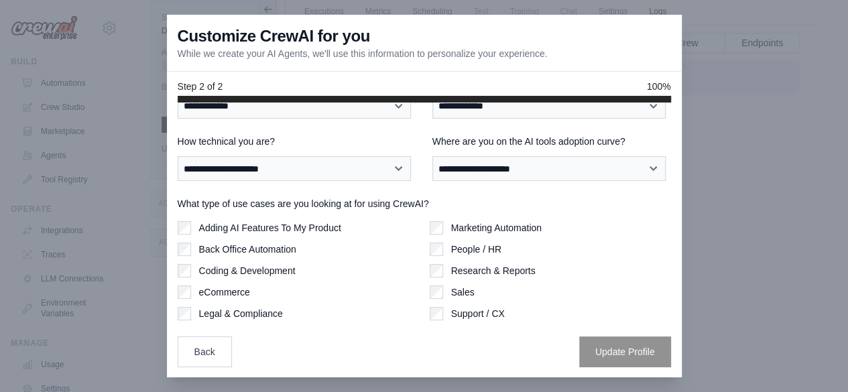
click at [750, 266] on div at bounding box center [424, 196] width 848 height 392
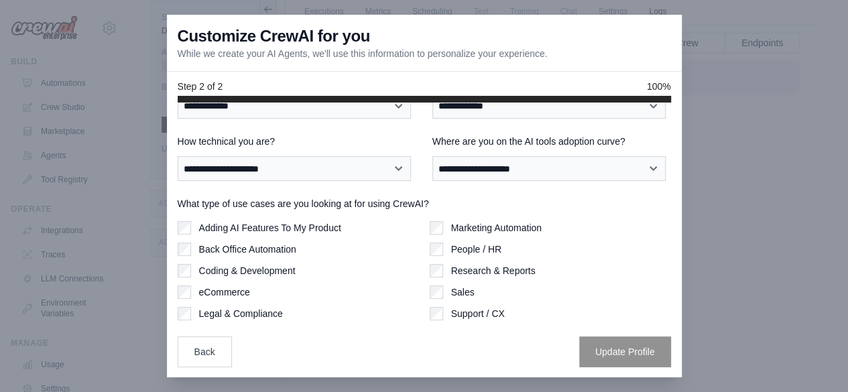
click at [750, 266] on div at bounding box center [424, 196] width 848 height 392
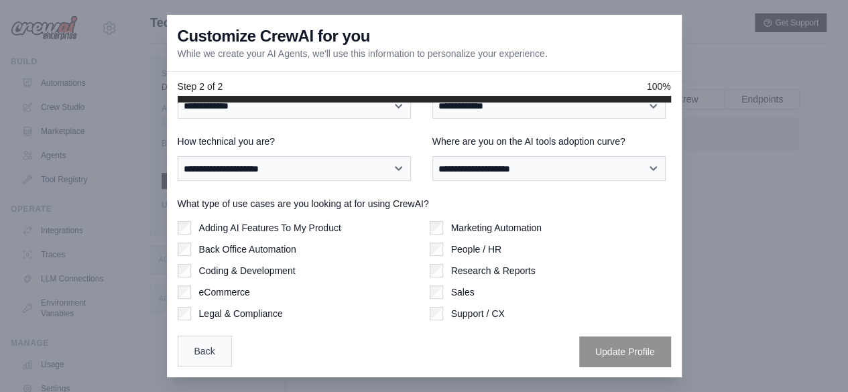
click at [212, 347] on button "Back" at bounding box center [205, 351] width 54 height 31
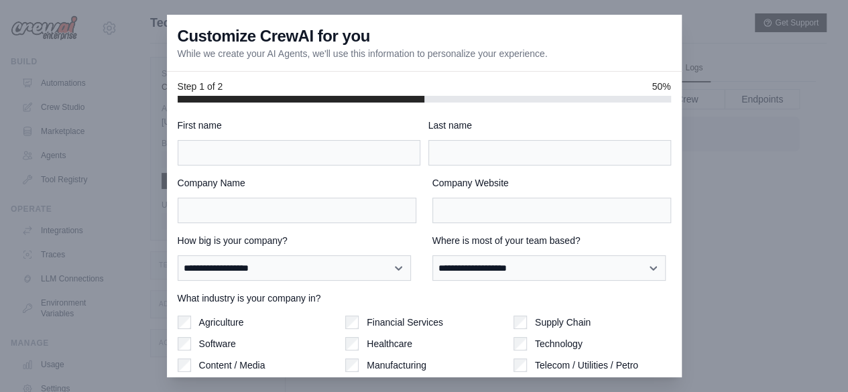
scroll to position [56, 0]
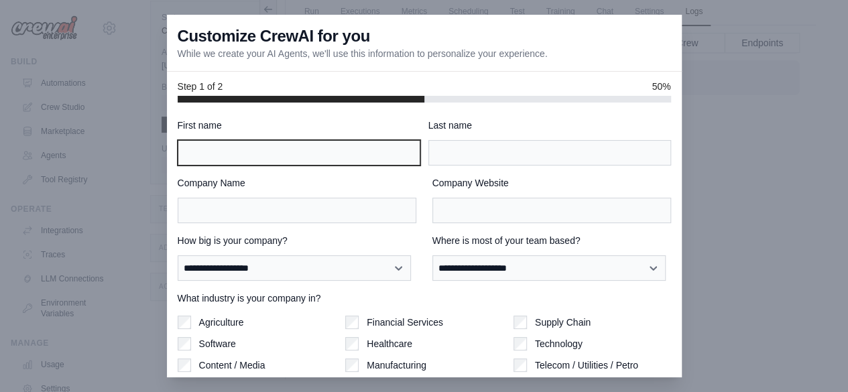
click at [339, 147] on input "First name" at bounding box center [299, 152] width 243 height 25
type input "*****"
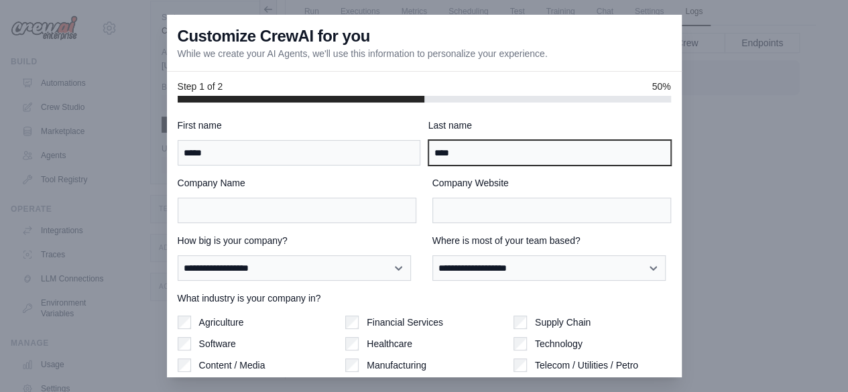
scroll to position [109, 0]
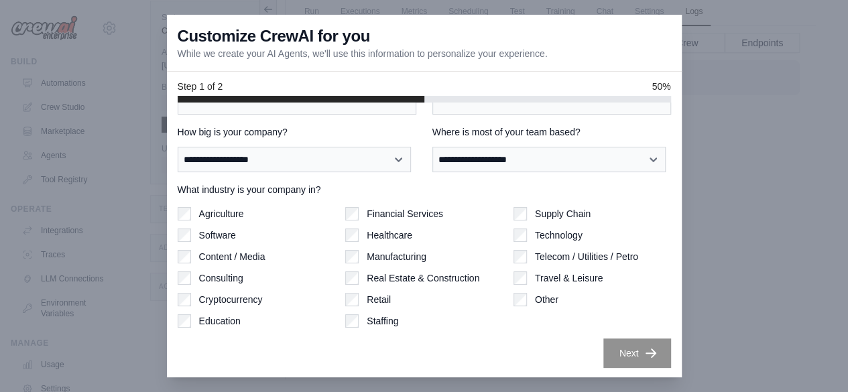
type input "****"
click at [229, 214] on label "Agriculture" at bounding box center [221, 213] width 45 height 13
click at [245, 214] on div "Agriculture" at bounding box center [257, 213] width 158 height 13
click at [367, 209] on label "Financial Services" at bounding box center [405, 213] width 76 height 13
click at [219, 209] on label "Agriculture" at bounding box center [221, 213] width 45 height 13
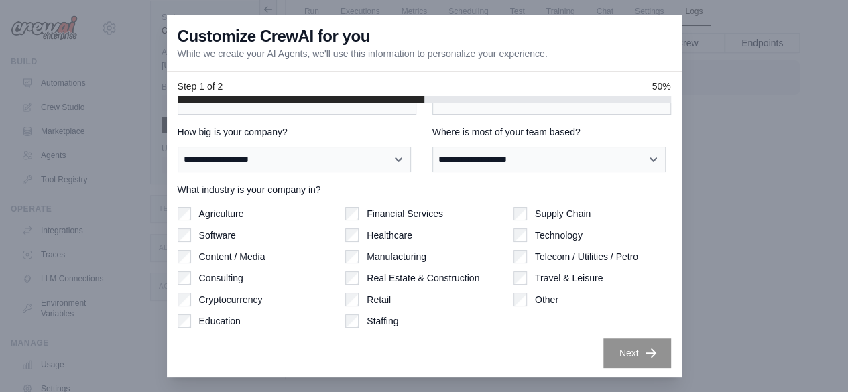
scroll to position [17, 0]
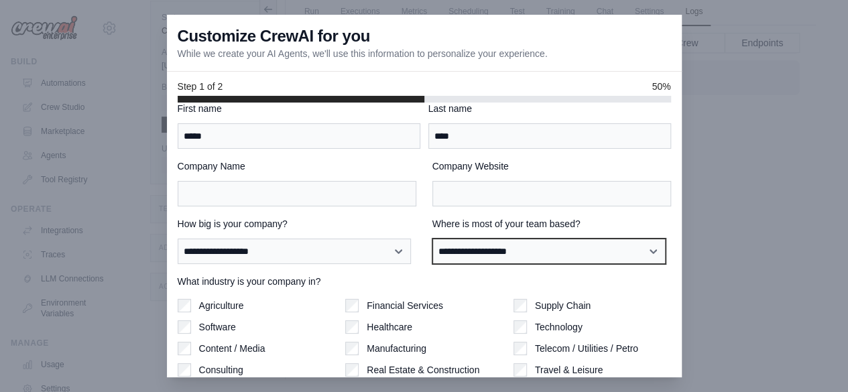
click at [518, 248] on select "**********" at bounding box center [548, 251] width 233 height 25
select select "**********"
click at [432, 239] on select "**********" at bounding box center [548, 251] width 233 height 25
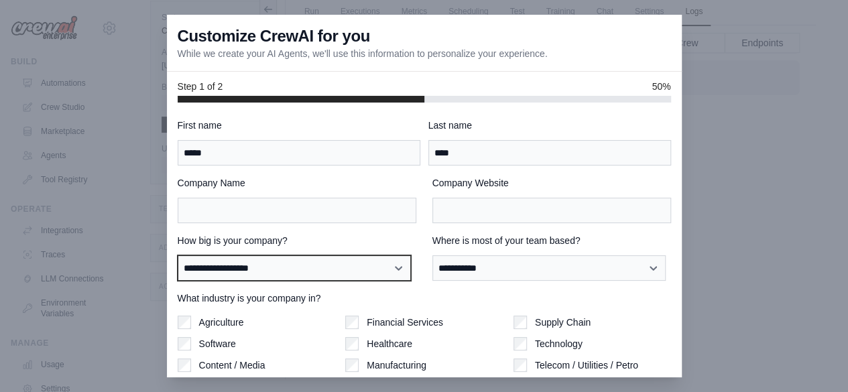
click at [301, 269] on select "**********" at bounding box center [294, 267] width 233 height 25
select select "**********"
click at [178, 255] on select "**********" at bounding box center [294, 267] width 233 height 25
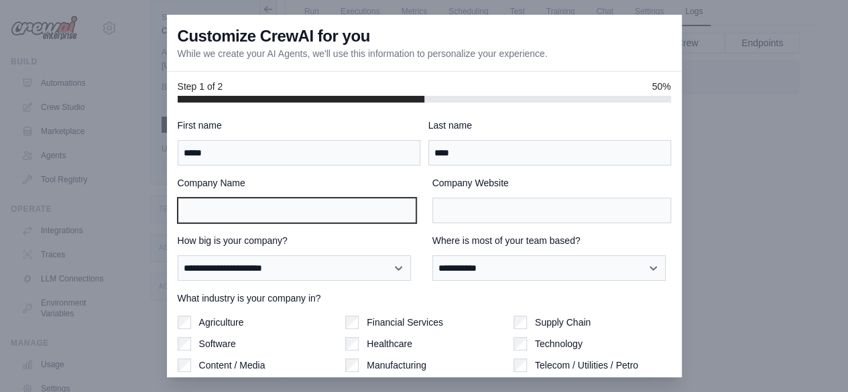
click at [349, 221] on input "Company Name" at bounding box center [297, 210] width 239 height 25
type input "**********"
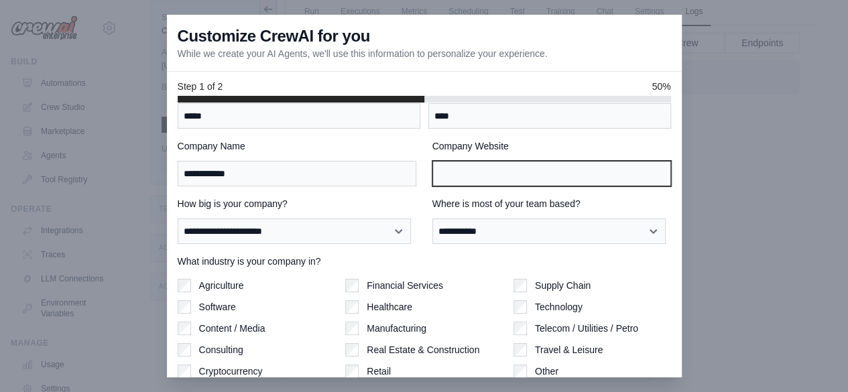
scroll to position [23, 0]
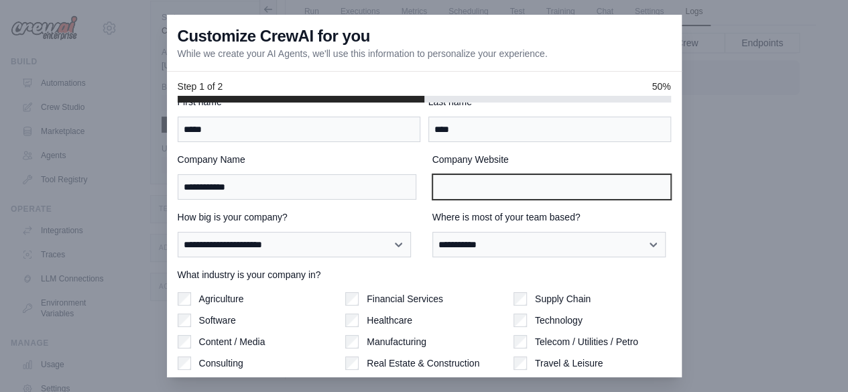
click at [469, 184] on input "Company Website" at bounding box center [551, 186] width 239 height 25
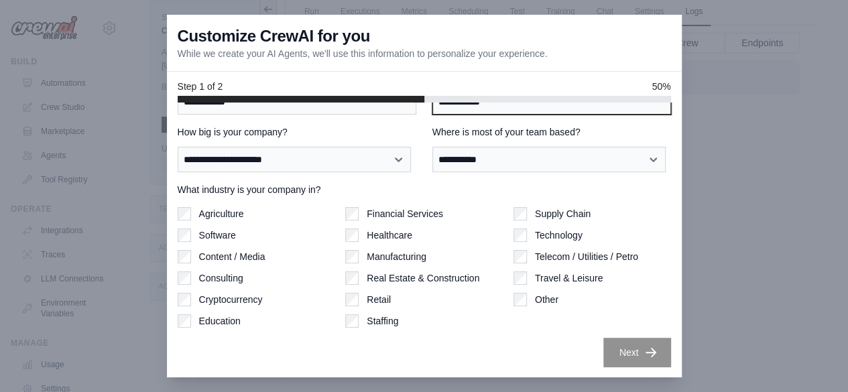
type input "**********"
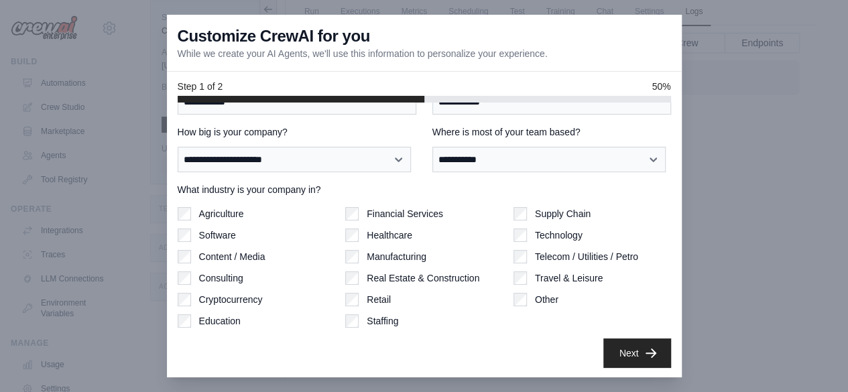
click at [628, 353] on button "Next" at bounding box center [637, 354] width 68 height 30
